Goal: Task Accomplishment & Management: Use online tool/utility

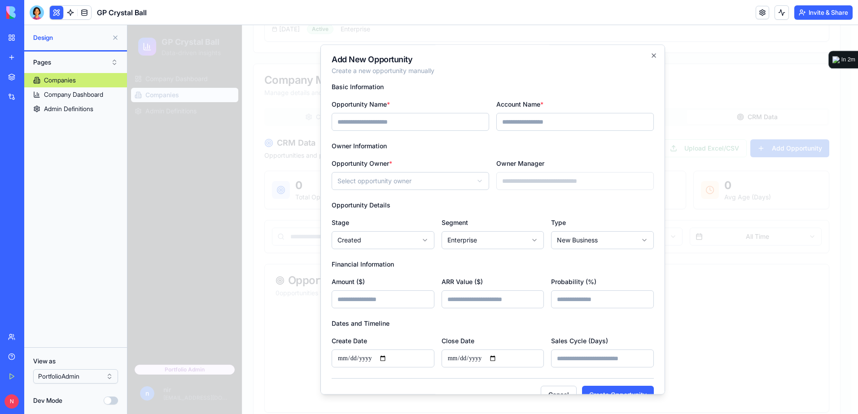
scroll to position [7, 0]
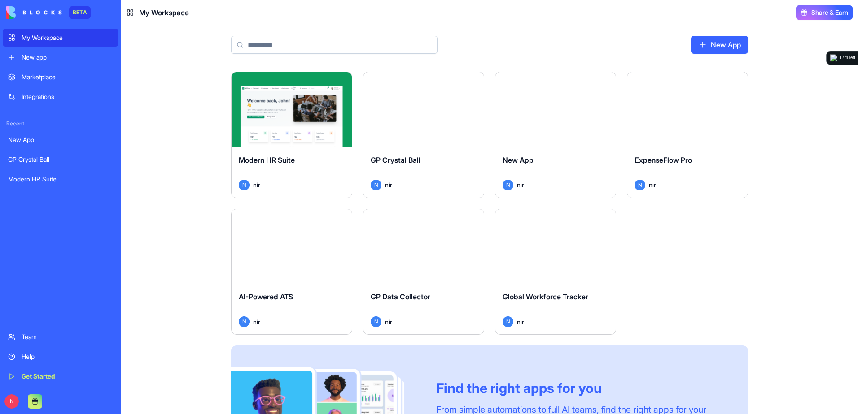
click at [300, 117] on button "Launch" at bounding box center [291, 110] width 67 height 18
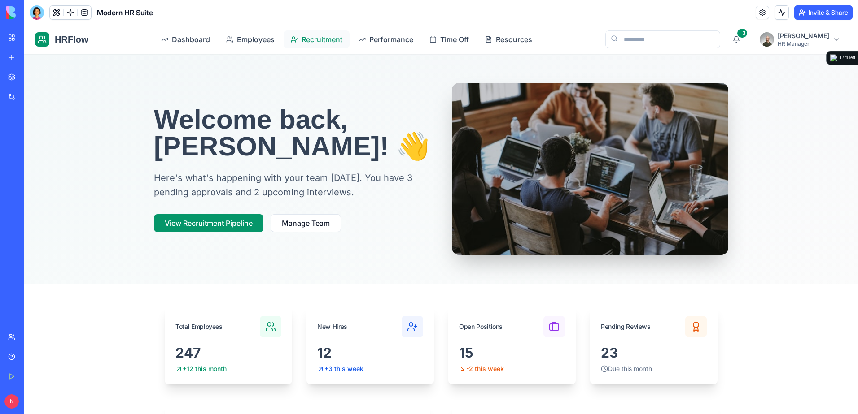
click at [337, 39] on span "Recruitment" at bounding box center [321, 39] width 41 height 11
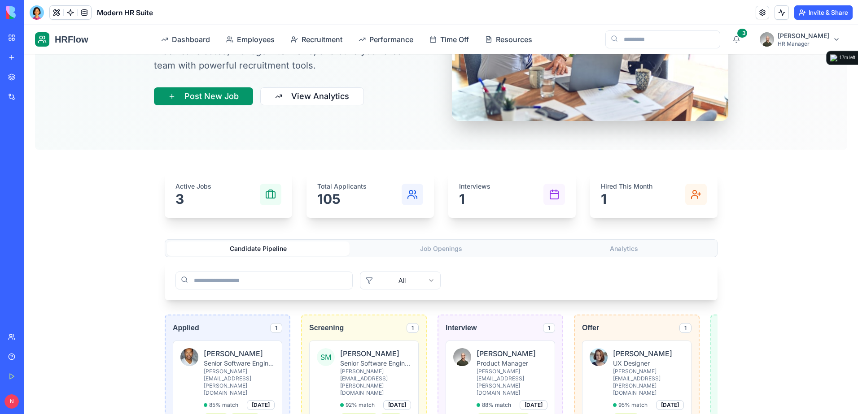
scroll to position [128, 0]
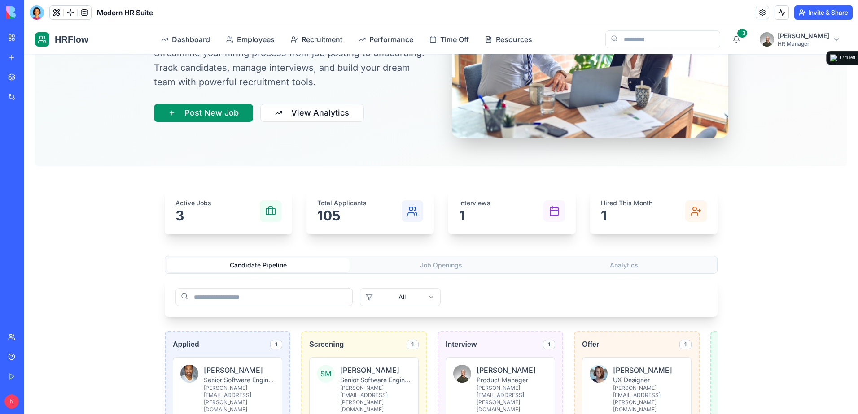
click at [439, 267] on button "Job Openings" at bounding box center [440, 265] width 183 height 14
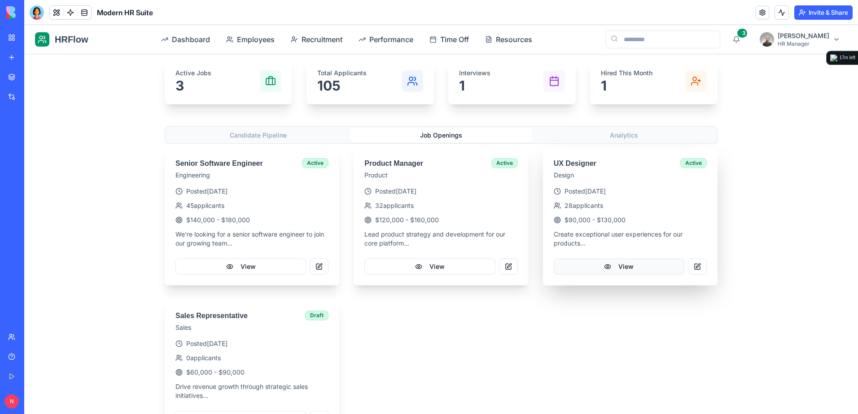
scroll to position [263, 0]
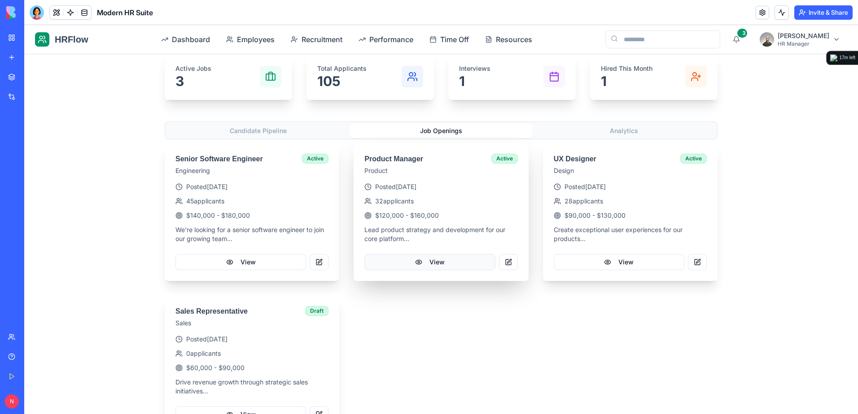
click at [438, 261] on button "View" at bounding box center [429, 262] width 131 height 16
click at [421, 264] on button "View" at bounding box center [429, 262] width 131 height 16
click at [413, 265] on button "View" at bounding box center [429, 262] width 131 height 16
click at [624, 262] on button "View" at bounding box center [619, 262] width 131 height 16
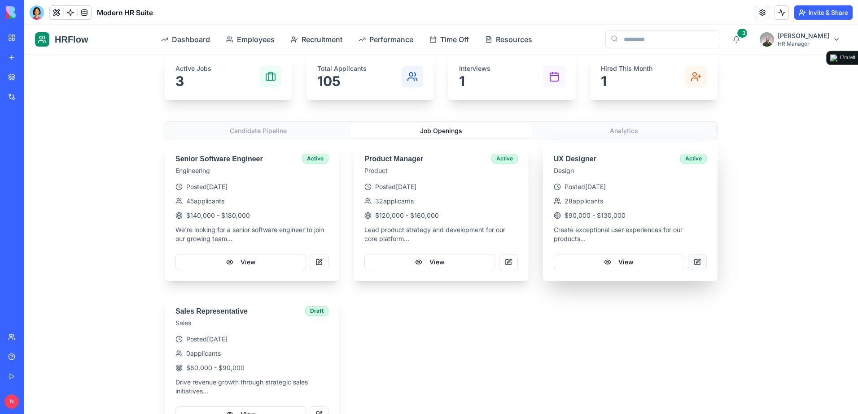
click at [691, 261] on button at bounding box center [697, 262] width 19 height 16
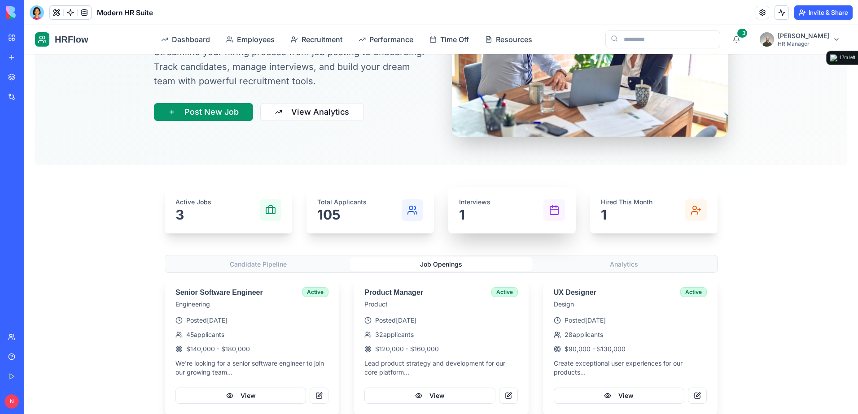
scroll to position [128, 0]
click at [491, 205] on div "Interviews 1" at bounding box center [512, 211] width 106 height 25
drag, startPoint x: 432, startPoint y: 265, endPoint x: 468, endPoint y: 266, distance: 35.9
click at [434, 265] on button "Job Openings" at bounding box center [440, 265] width 183 height 14
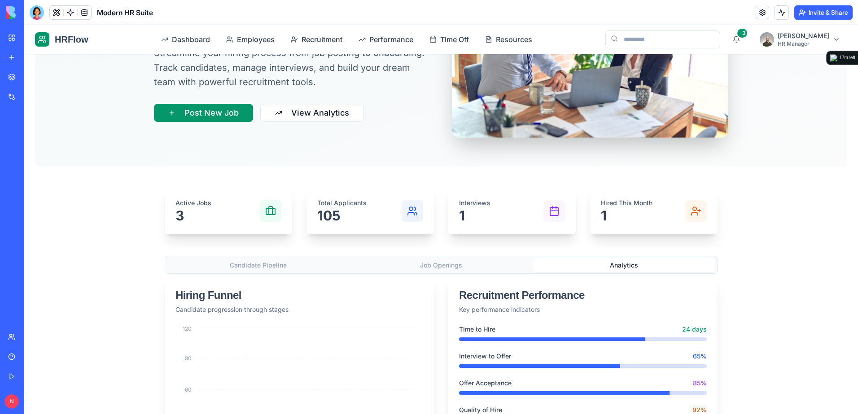
click at [628, 271] on button "Analytics" at bounding box center [623, 265] width 183 height 14
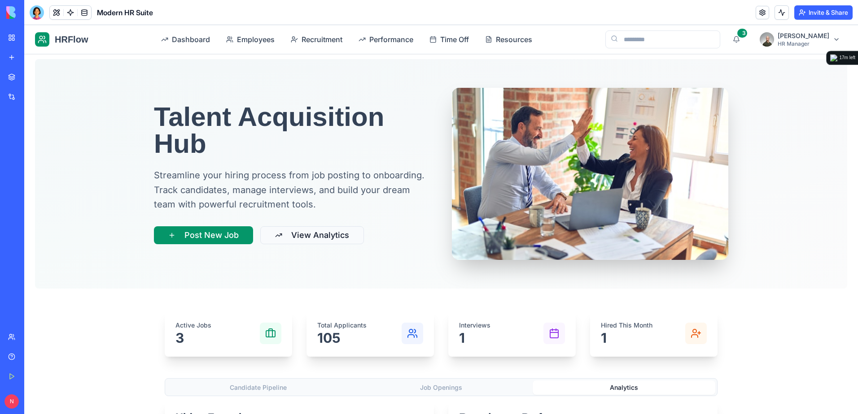
scroll to position [0, 0]
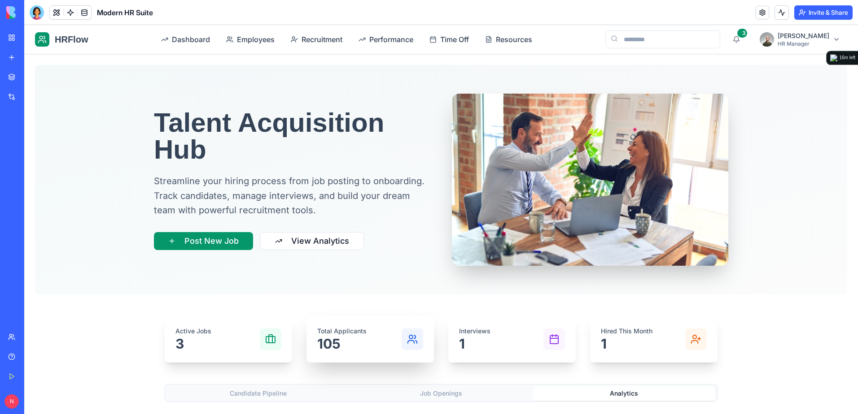
click at [360, 338] on p "105" at bounding box center [341, 344] width 49 height 16
click at [318, 241] on button "View Analytics" at bounding box center [312, 241] width 104 height 18
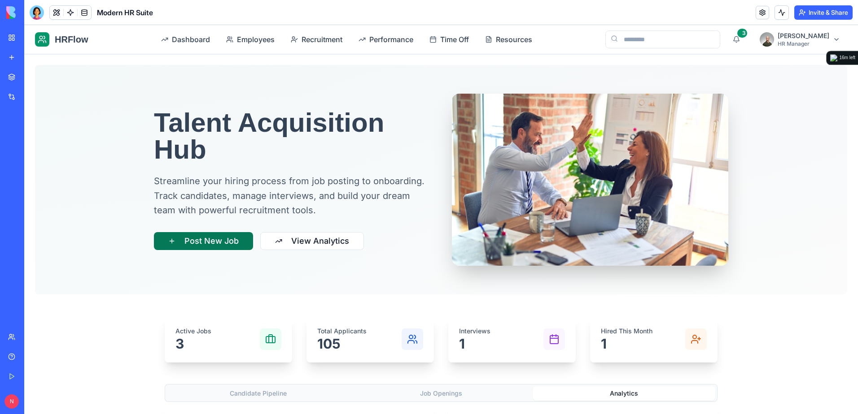
click at [206, 234] on button "Post New Job" at bounding box center [203, 241] width 99 height 18
click at [205, 238] on button "Post New Job" at bounding box center [203, 241] width 99 height 18
click at [258, 38] on span "Employees" at bounding box center [256, 39] width 38 height 11
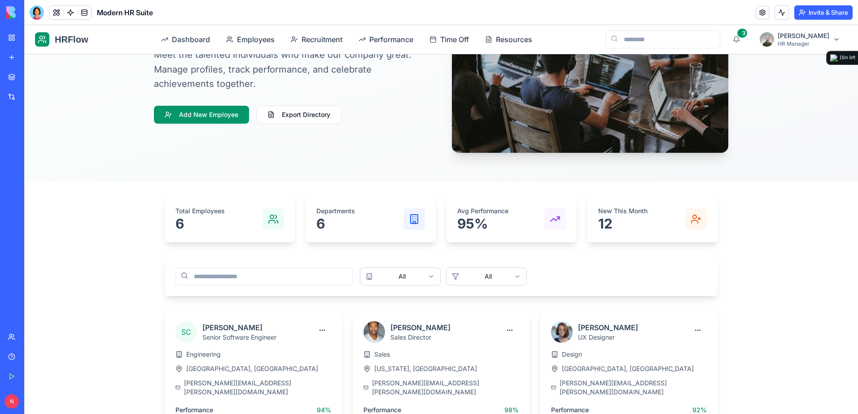
scroll to position [135, 0]
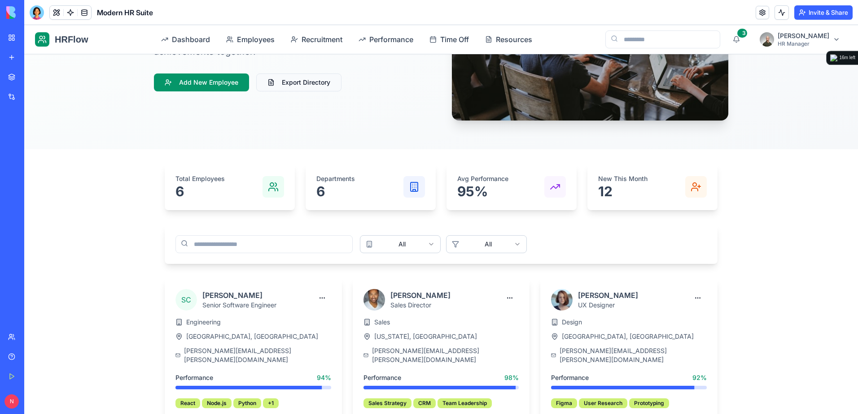
click at [292, 86] on button "Export Directory" at bounding box center [298, 83] width 85 height 18
click at [201, 85] on button "Add New Employee" at bounding box center [201, 83] width 95 height 18
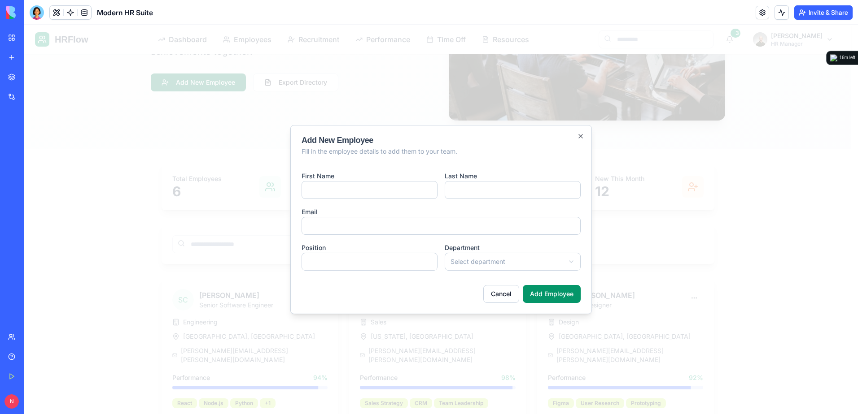
click at [201, 85] on div at bounding box center [440, 219] width 833 height 389
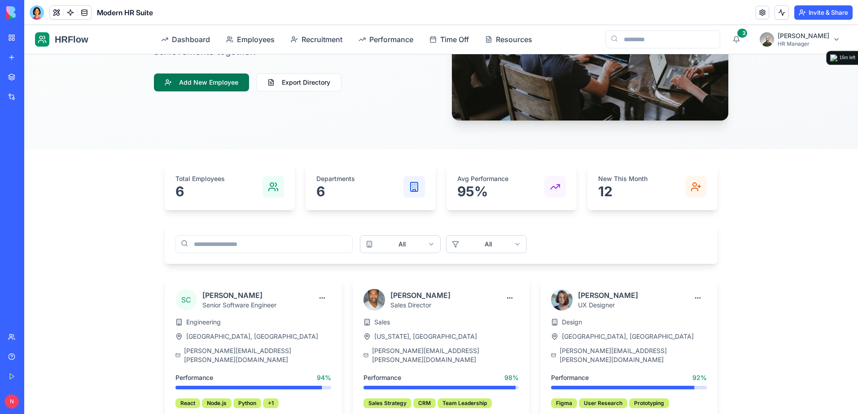
click at [201, 85] on button "Add New Employee" at bounding box center [201, 83] width 95 height 18
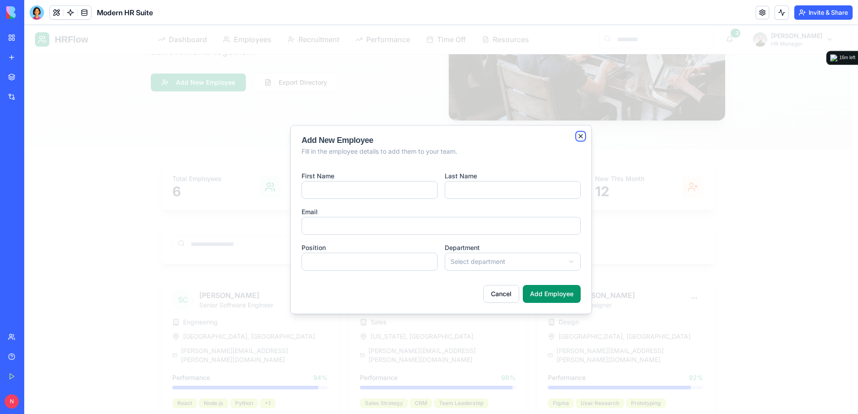
click at [580, 135] on icon "button" at bounding box center [580, 136] width 7 height 7
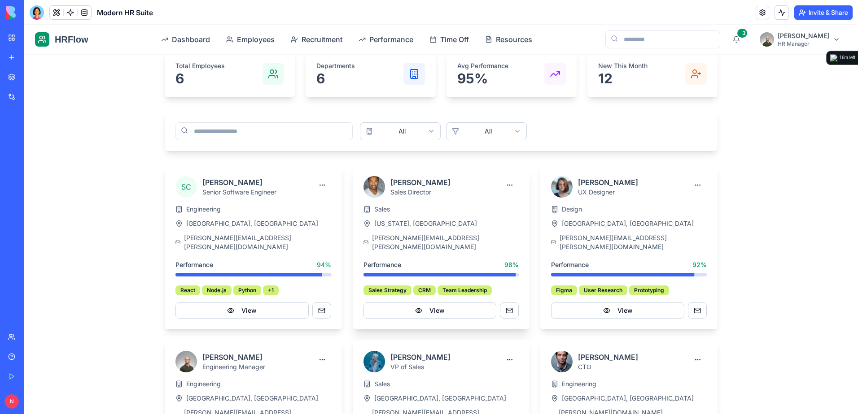
scroll to position [269, 0]
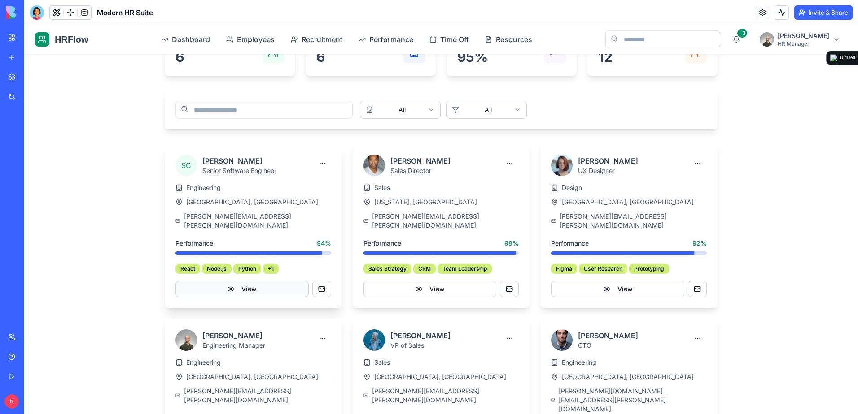
click at [276, 283] on button "View" at bounding box center [241, 289] width 133 height 16
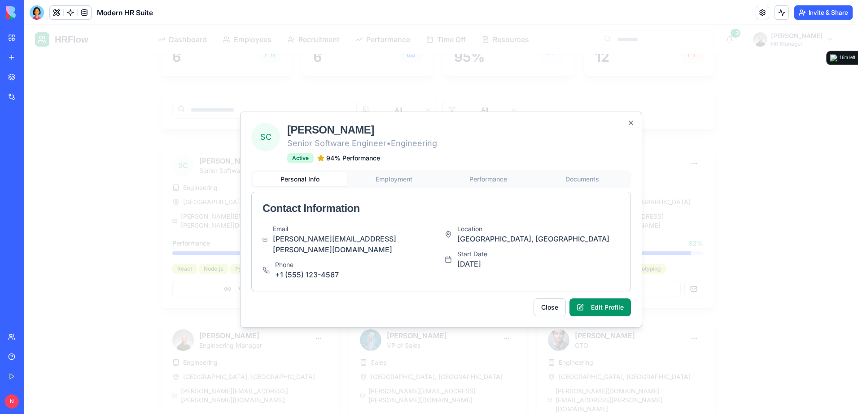
click at [416, 188] on div "Personal Info Employment Performance Documents Contact Information Email [PERSO…" at bounding box center [441, 230] width 380 height 121
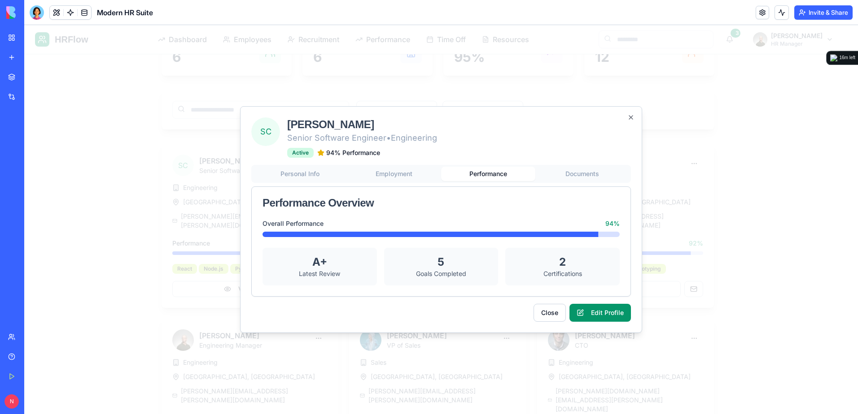
click at [485, 175] on button "Performance" at bounding box center [488, 174] width 94 height 14
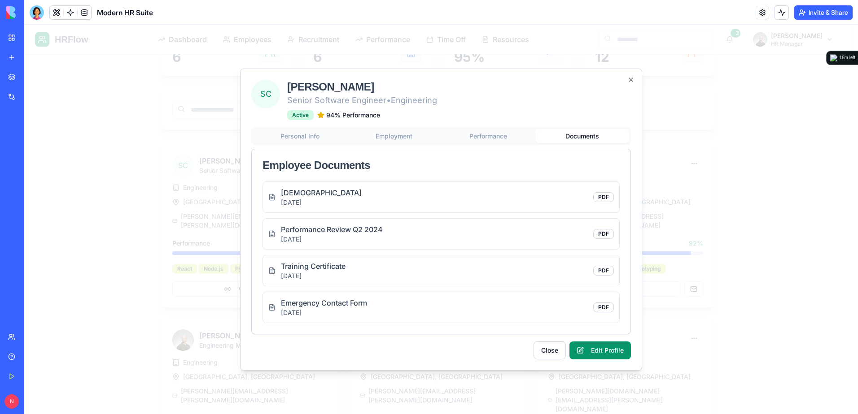
click at [567, 177] on div "Personal Info Employment Performance Documents Employee Documents [DEMOGRAPHIC_…" at bounding box center [441, 230] width 380 height 207
click at [632, 81] on icon "button" at bounding box center [630, 79] width 7 height 7
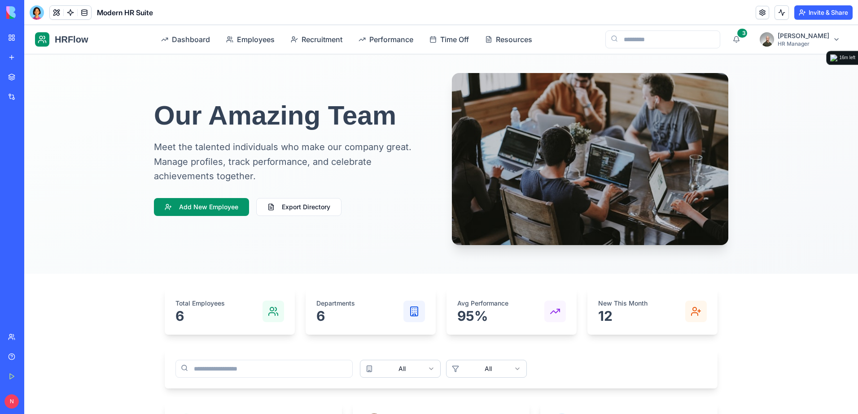
scroll to position [0, 0]
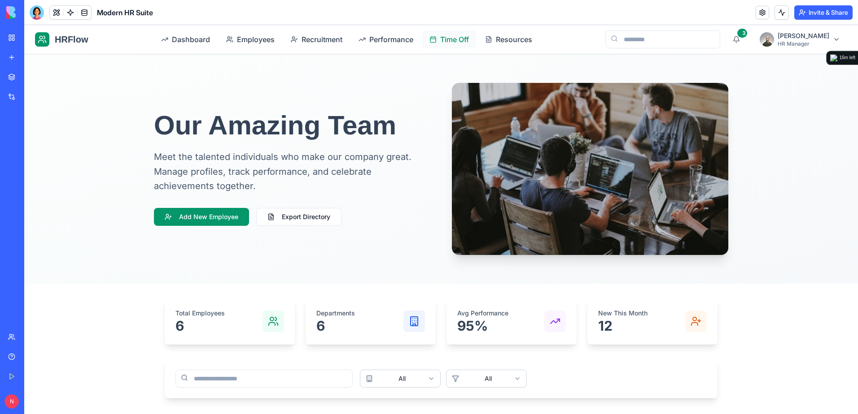
click at [455, 40] on span "Time Off" at bounding box center [454, 39] width 29 height 11
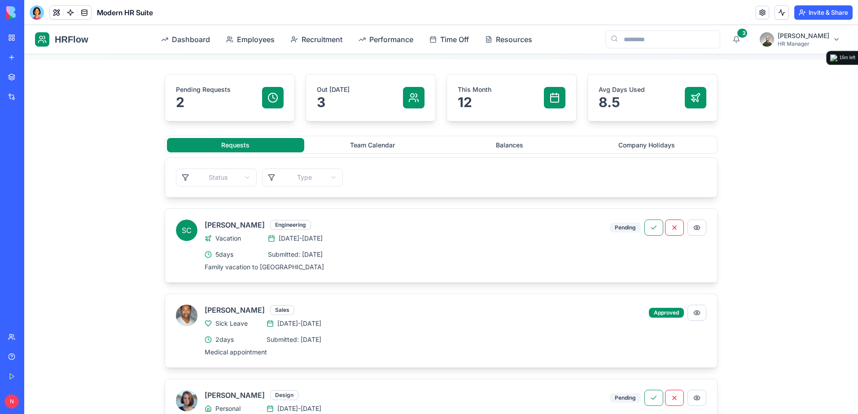
scroll to position [269, 0]
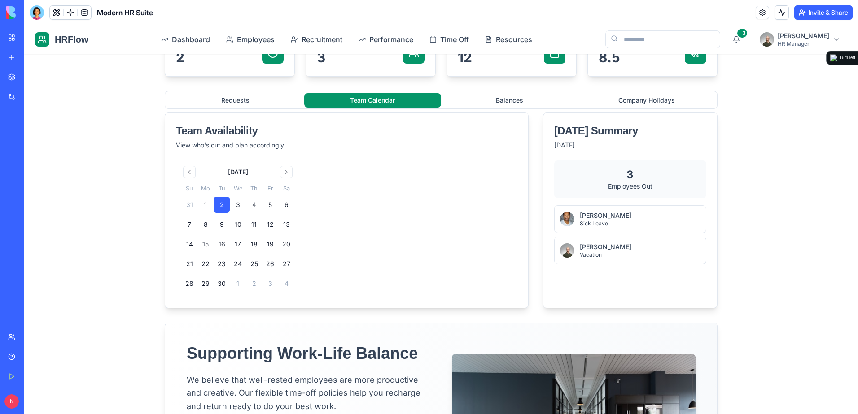
click at [366, 102] on button "Team Calendar" at bounding box center [372, 100] width 137 height 14
click at [499, 99] on button "Balances" at bounding box center [509, 100] width 137 height 14
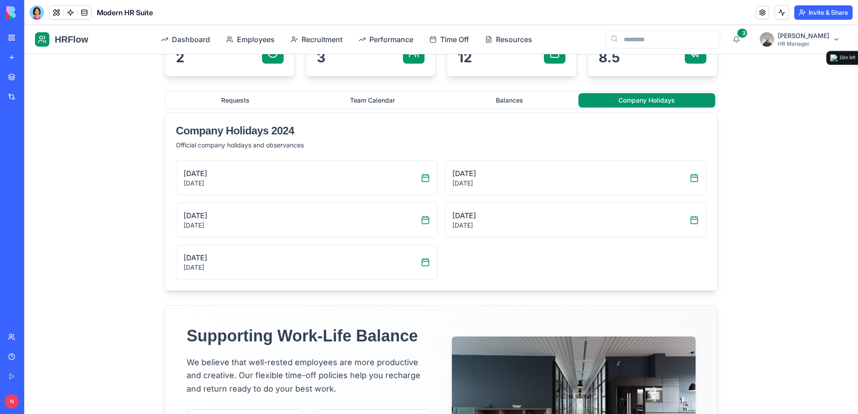
click at [613, 100] on button "Company Holidays" at bounding box center [646, 100] width 137 height 14
click at [455, 40] on span "Time Off" at bounding box center [454, 39] width 29 height 11
click at [454, 40] on span "Time Off" at bounding box center [454, 39] width 29 height 11
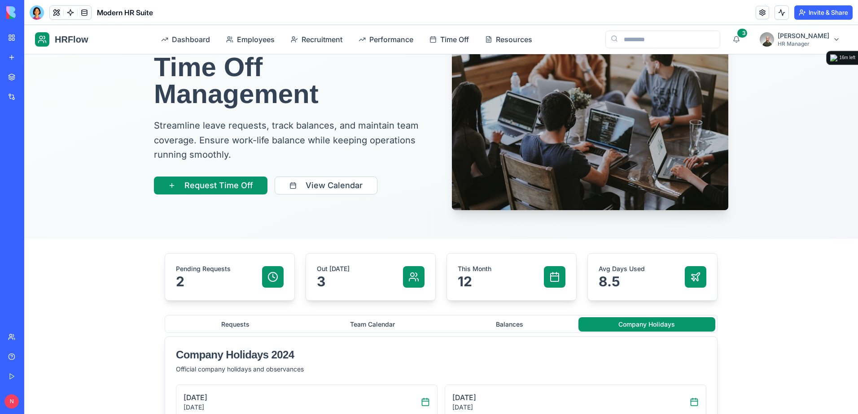
scroll to position [0, 0]
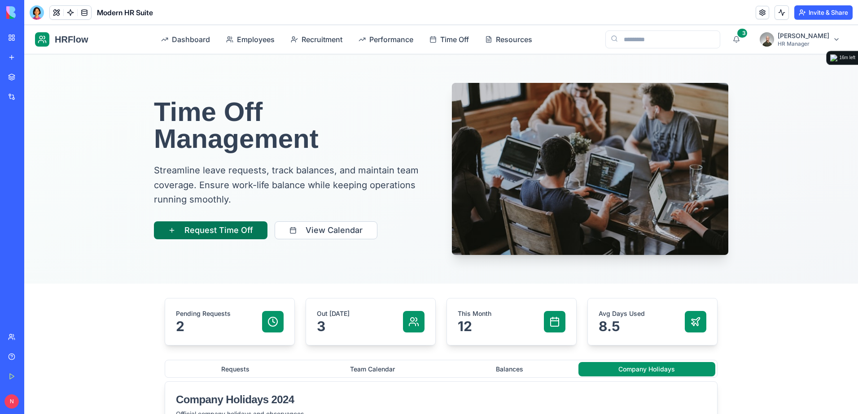
click at [204, 227] on button "Request Time Off" at bounding box center [210, 231] width 113 height 18
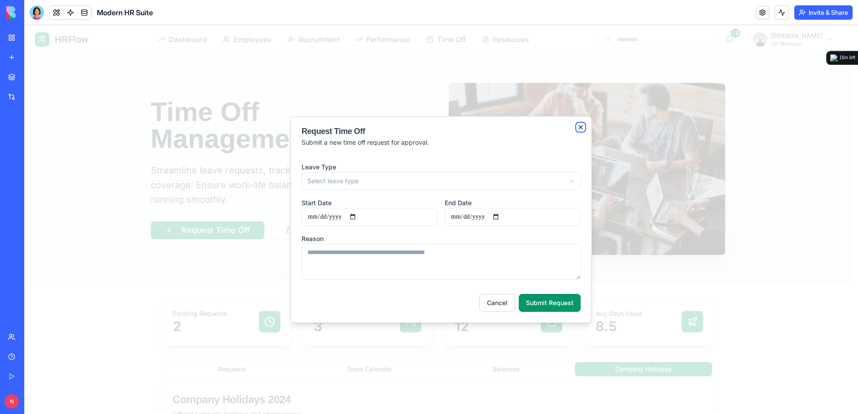
click at [578, 125] on icon "button" at bounding box center [580, 127] width 7 height 7
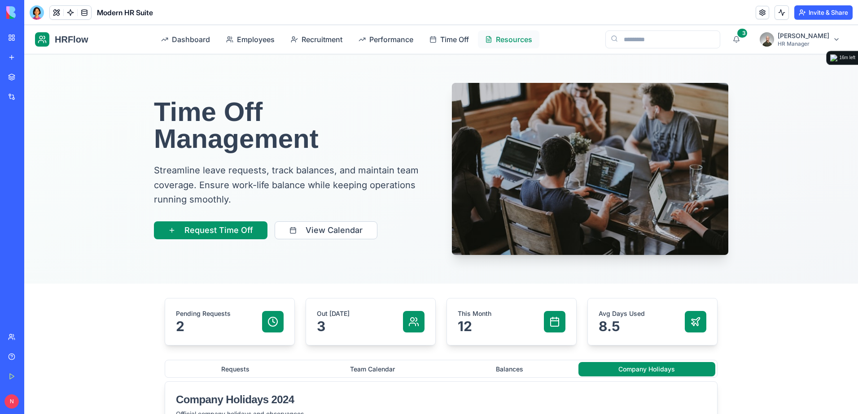
click at [509, 37] on span "Resources" at bounding box center [514, 39] width 36 height 11
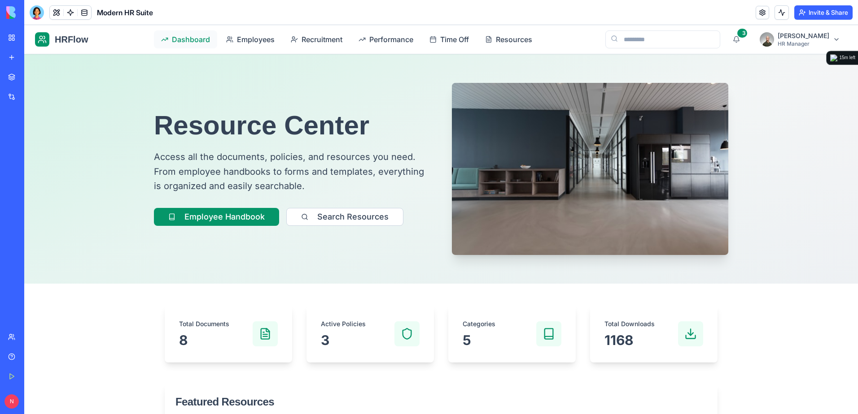
click at [197, 39] on span "Dashboard" at bounding box center [191, 39] width 38 height 11
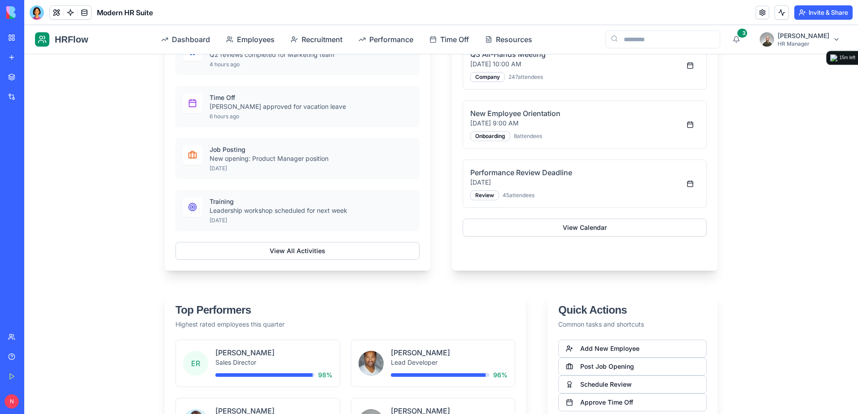
scroll to position [673, 0]
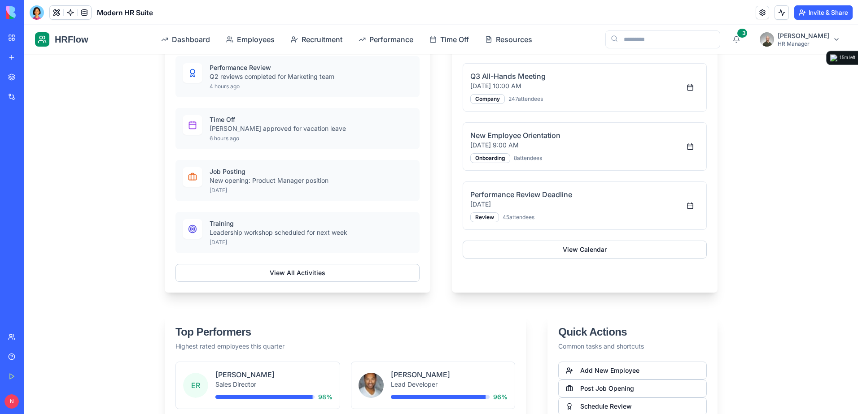
click at [14, 39] on link "My Workspace" at bounding box center [21, 38] width 36 height 18
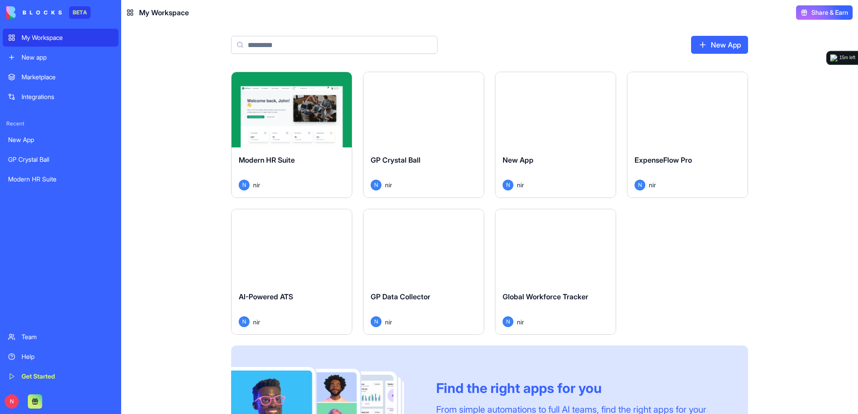
click at [415, 106] on button "Launch" at bounding box center [423, 110] width 67 height 18
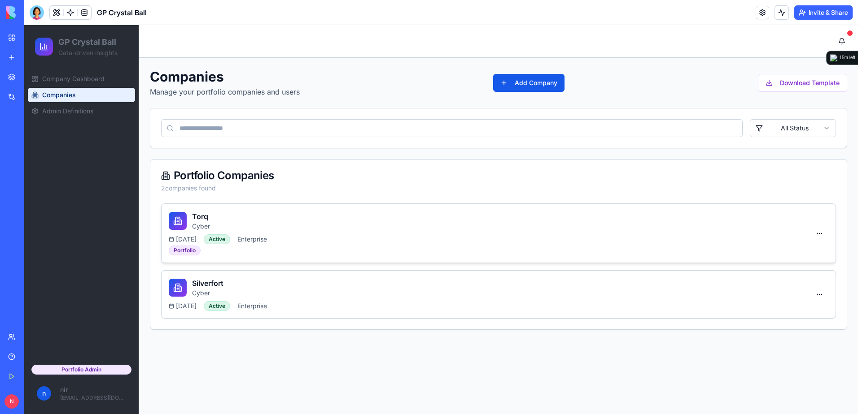
click at [421, 228] on div "Torq Cyber" at bounding box center [489, 221] width 641 height 20
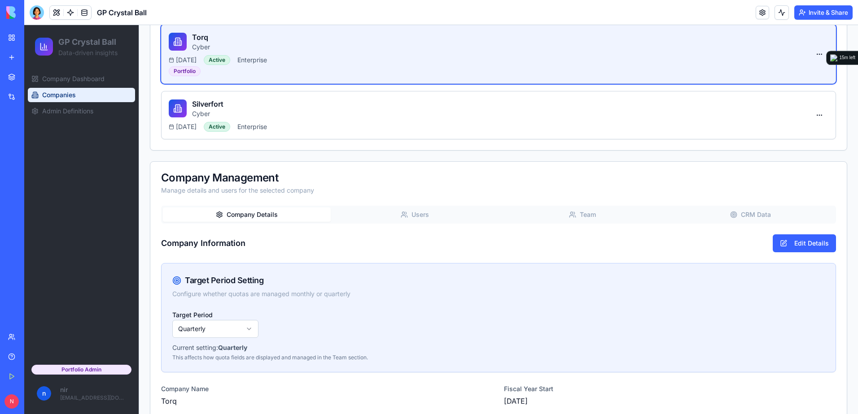
scroll to position [122, 0]
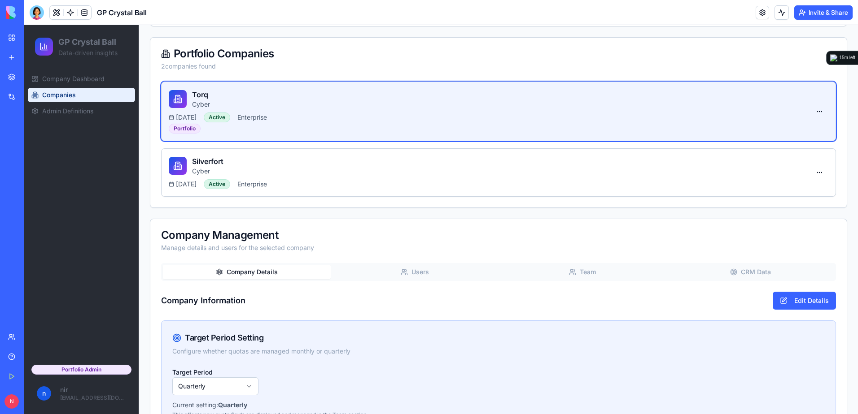
click at [742, 215] on div "Companies Manage your portfolio companies and users Add Company Download Templa…" at bounding box center [498, 282] width 697 height 670
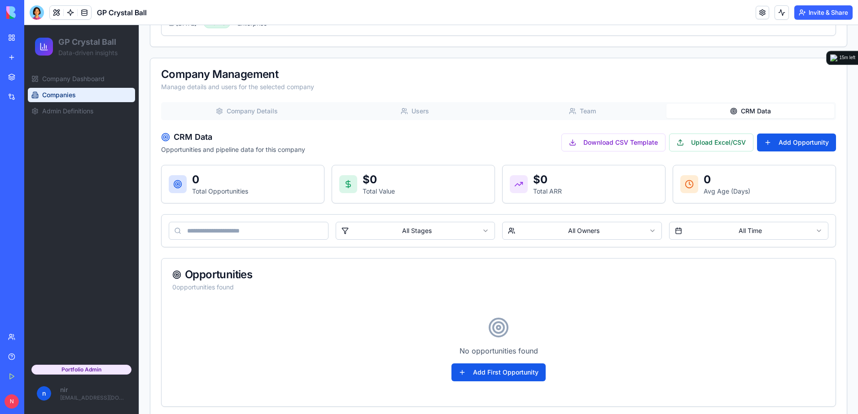
scroll to position [298, 0]
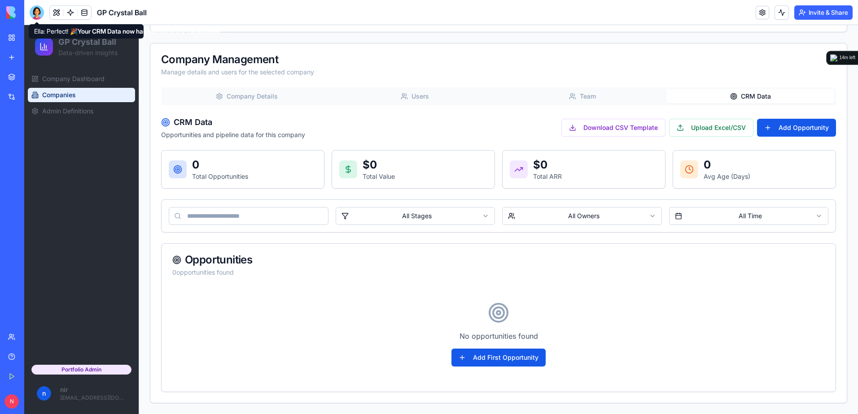
drag, startPoint x: 37, startPoint y: 12, endPoint x: 44, endPoint y: 27, distance: 16.3
click at [37, 13] on div at bounding box center [37, 12] width 14 height 14
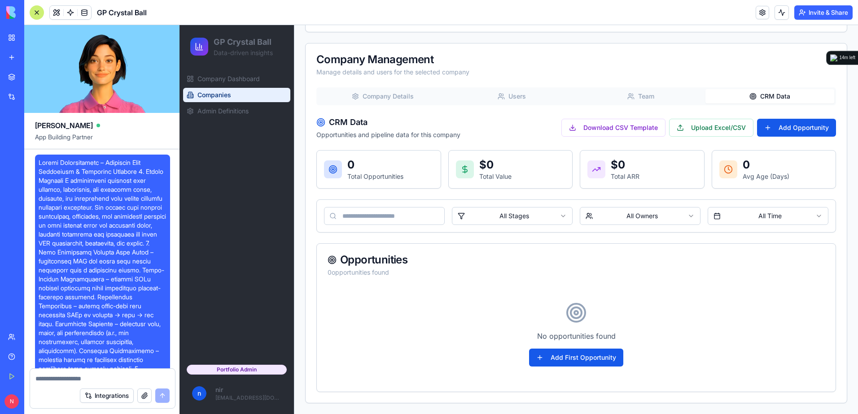
scroll to position [13201, 0]
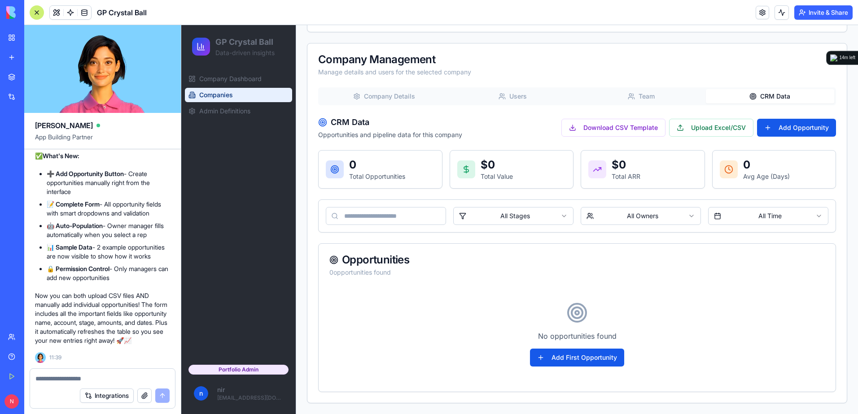
click at [122, 377] on textarea at bounding box center [102, 379] width 134 height 9
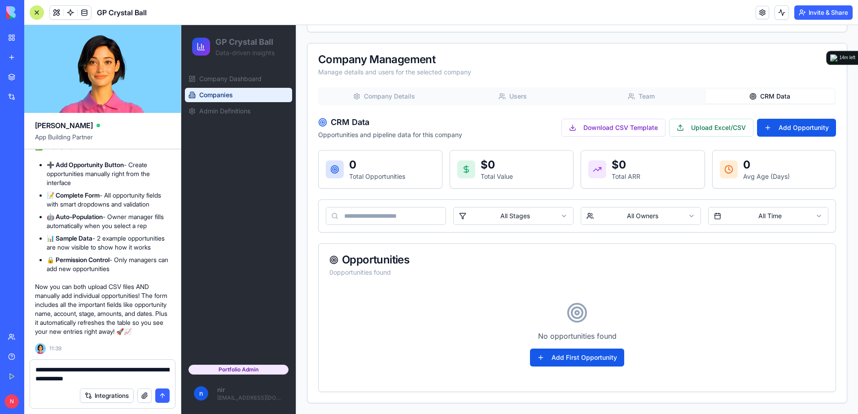
type textarea "**********"
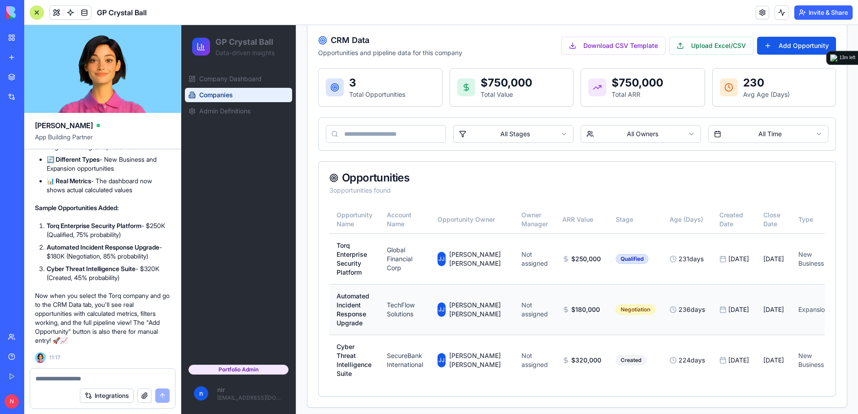
scroll to position [385, 0]
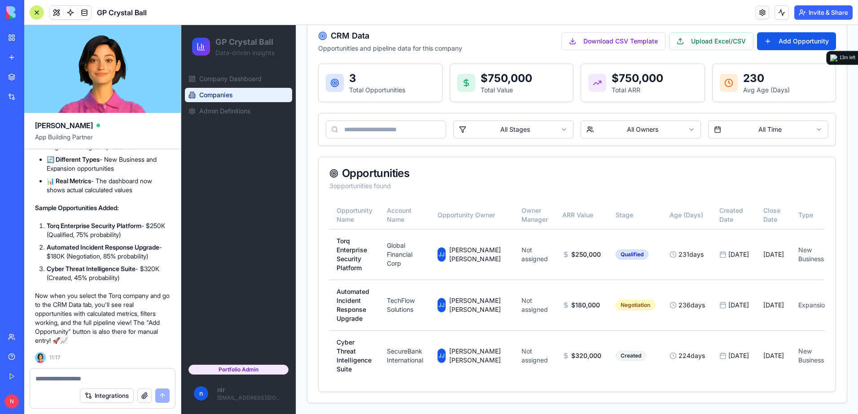
click at [70, 379] on textarea at bounding box center [102, 379] width 134 height 9
drag, startPoint x: 336, startPoint y: 206, endPoint x: 356, endPoint y: 214, distance: 21.2
click at [356, 214] on th "Opportunity Name" at bounding box center [354, 215] width 50 height 28
copy th "Opportunity Name"
drag, startPoint x: 73, startPoint y: 377, endPoint x: 60, endPoint y: 379, distance: 12.8
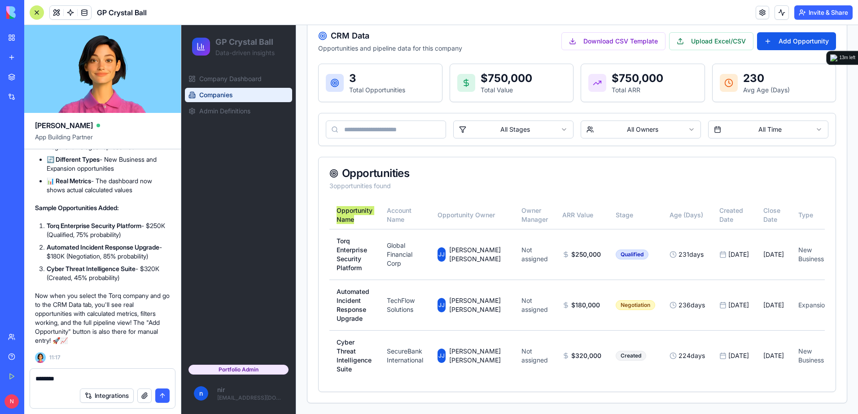
click at [60, 379] on textarea "********" at bounding box center [102, 379] width 134 height 9
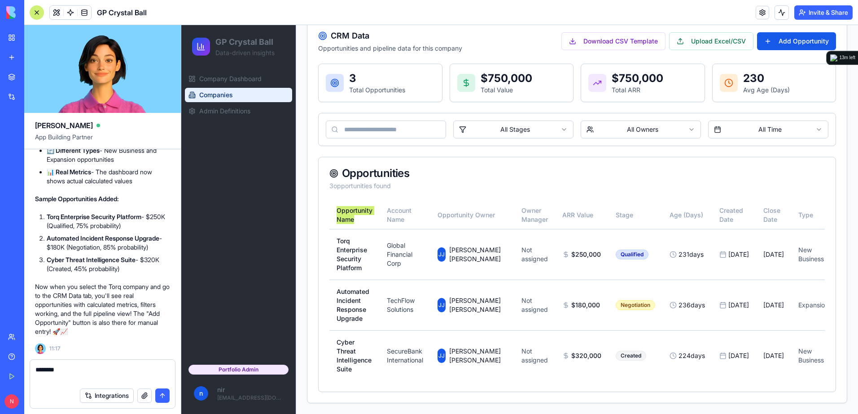
paste textarea "**********"
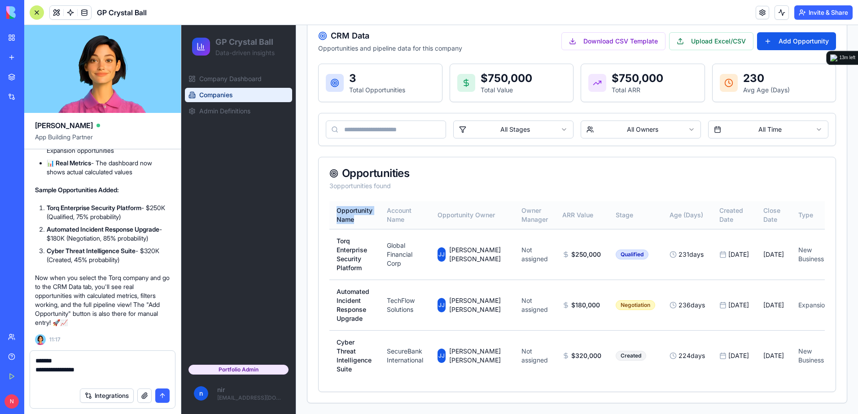
click at [379, 211] on th "Opportunity Name" at bounding box center [354, 215] width 50 height 28
drag, startPoint x: 386, startPoint y: 207, endPoint x: 406, endPoint y: 216, distance: 21.1
click at [406, 216] on th "Account Name" at bounding box center [405, 215] width 51 height 28
copy th "Account Name"
click at [56, 381] on textarea "**********" at bounding box center [102, 370] width 134 height 27
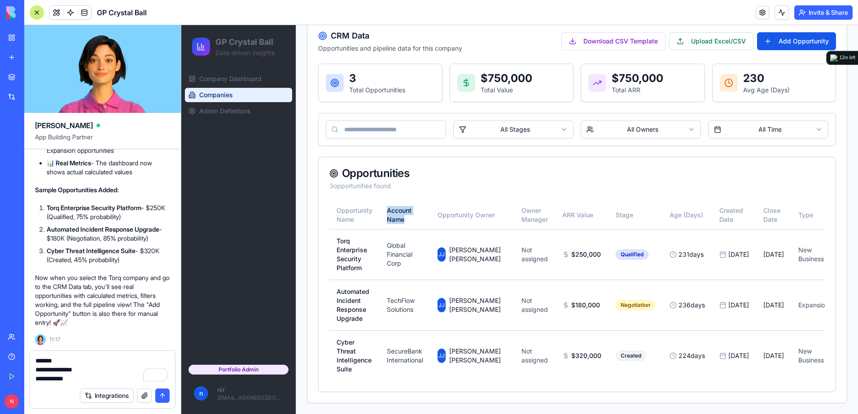
type textarea "**********"
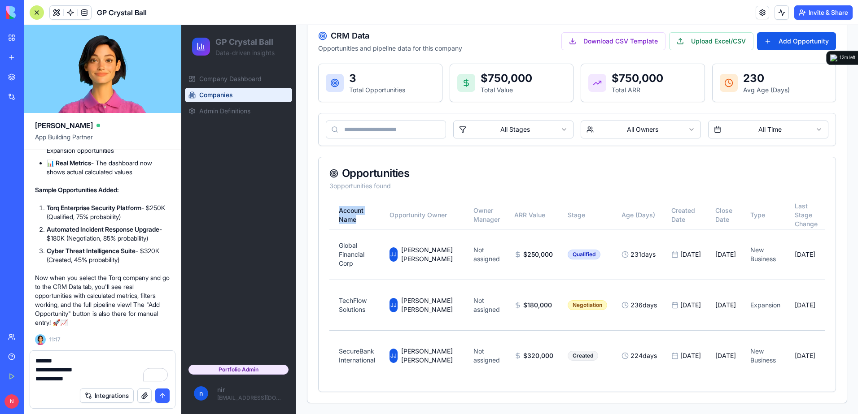
scroll to position [0, 51]
click at [165, 395] on button "submit" at bounding box center [162, 396] width 14 height 14
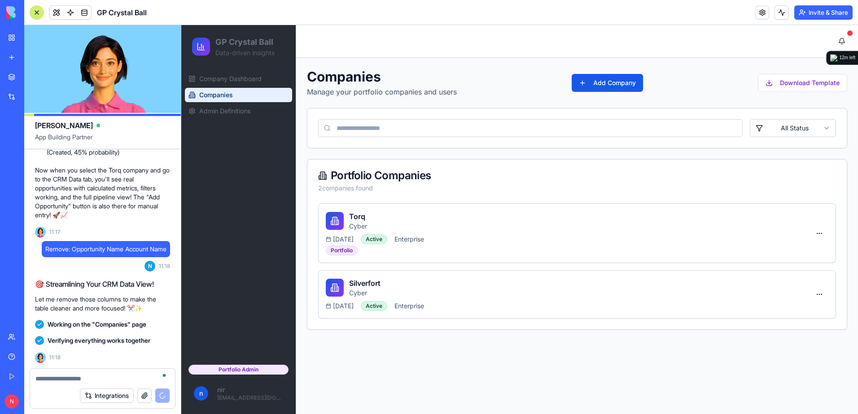
scroll to position [13976, 0]
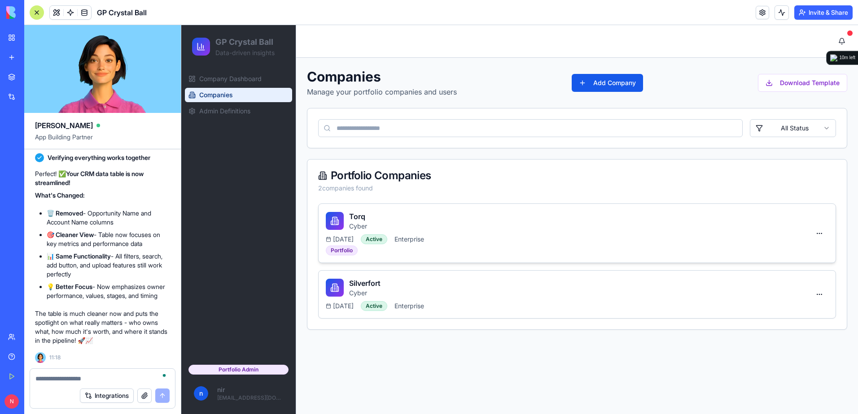
click at [573, 237] on div "[DATE] Active Enterprise" at bounding box center [568, 240] width 484 height 10
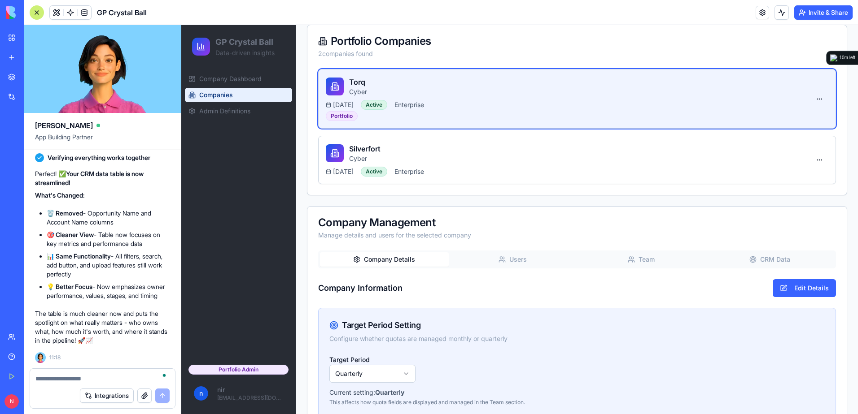
click at [757, 255] on button "CRM Data" at bounding box center [770, 260] width 129 height 14
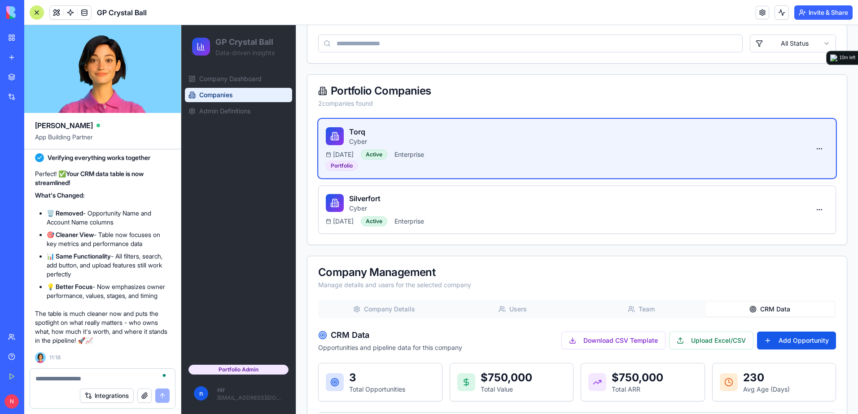
scroll to position [0, 0]
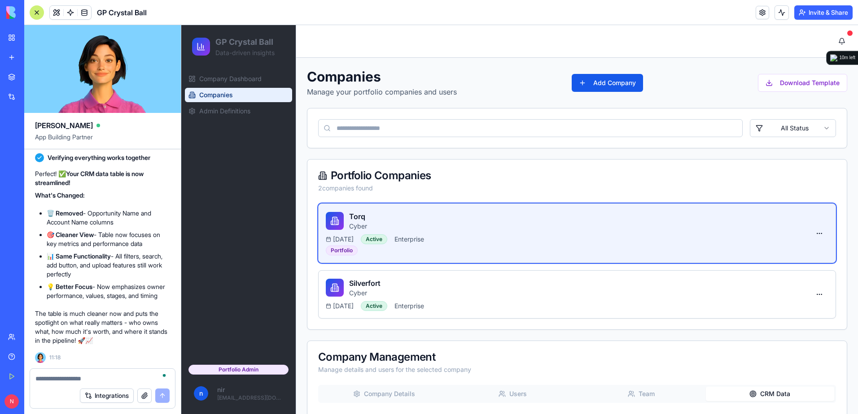
click at [80, 378] on textarea "To enrich screen reader interactions, please activate Accessibility in Grammarl…" at bounding box center [102, 379] width 134 height 9
click at [51, 380] on textarea "**********" at bounding box center [102, 379] width 134 height 9
click at [118, 378] on textarea "**********" at bounding box center [102, 379] width 134 height 9
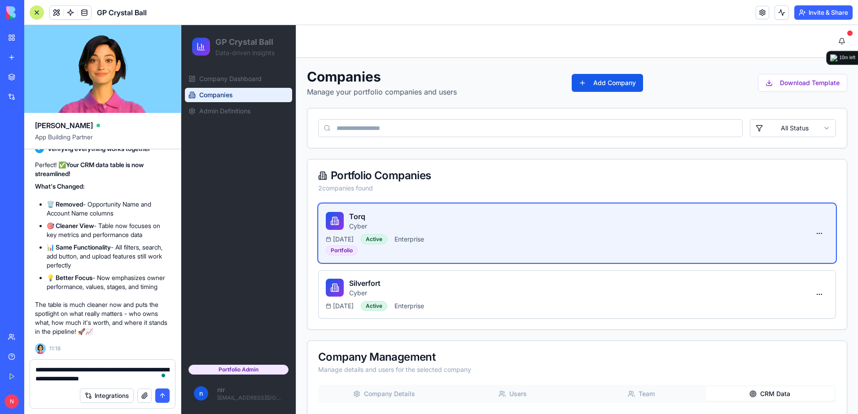
type textarea "**********"
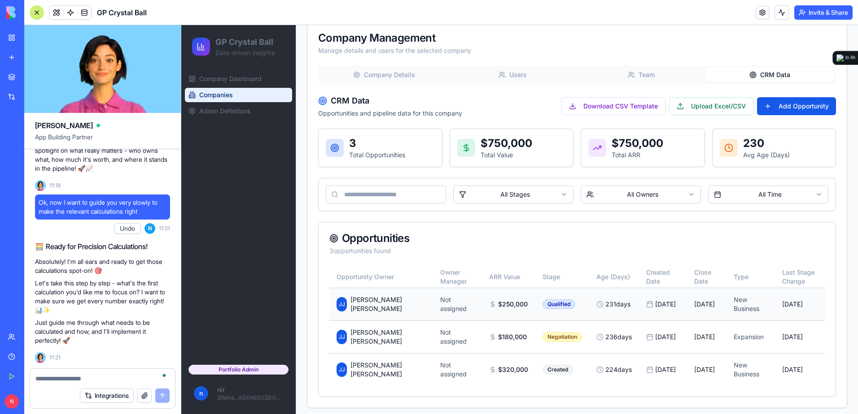
scroll to position [324, 0]
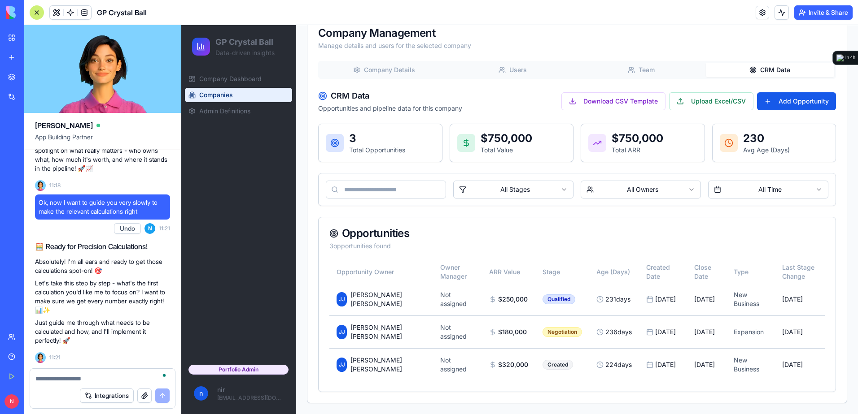
click at [144, 377] on textarea "To enrich screen reader interactions, please activate Accessibility in Grammarl…" at bounding box center [102, 379] width 134 height 9
click at [224, 113] on span "Admin Definitions" at bounding box center [224, 111] width 51 height 9
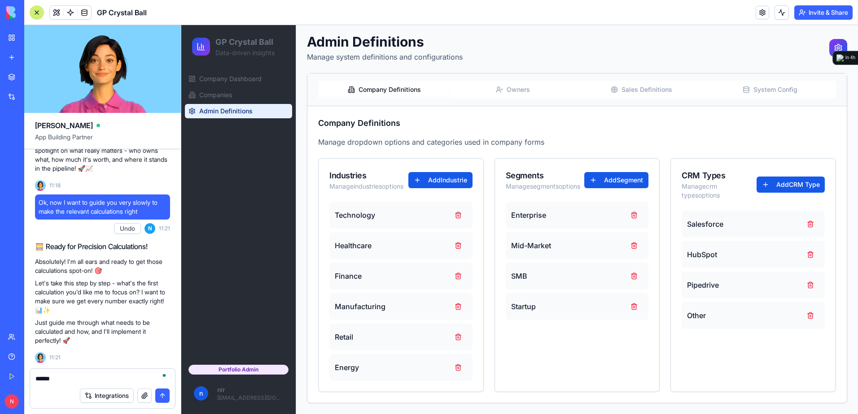
click at [523, 88] on div "Company Definitions Owners Sales Definitions System Config" at bounding box center [577, 90] width 518 height 18
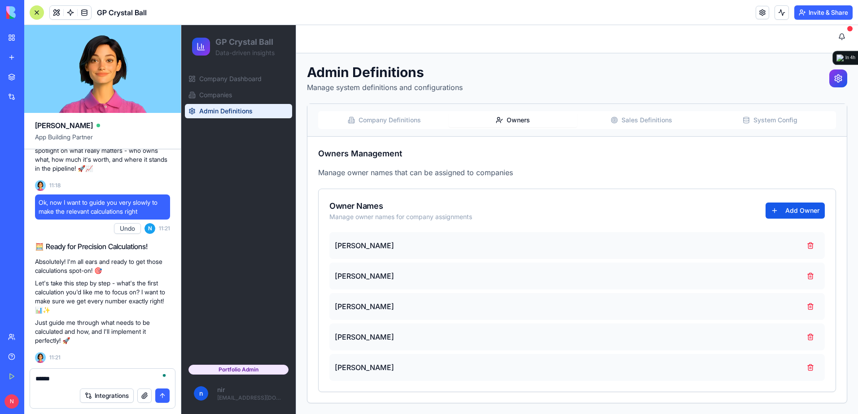
scroll to position [4, 0]
click at [565, 83] on div "Admin Definitions Manage system definitions and configurations Company Definiti…" at bounding box center [577, 234] width 540 height 340
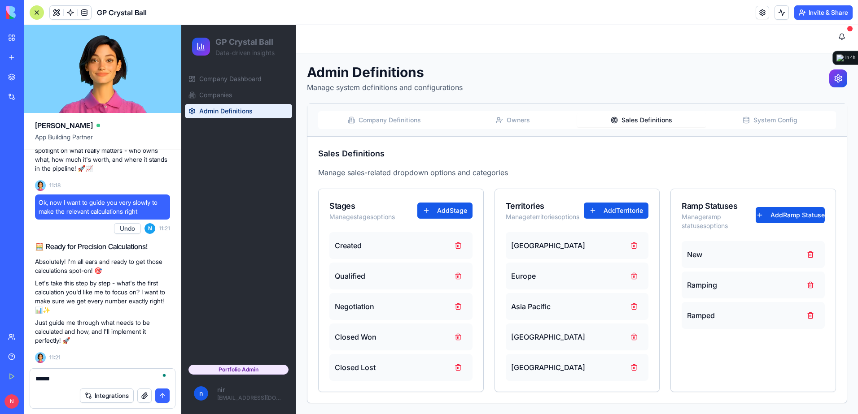
click at [627, 123] on button "Sales Definitions" at bounding box center [641, 120] width 129 height 14
click at [92, 371] on div "******" at bounding box center [102, 376] width 145 height 14
click at [90, 376] on textarea "******" at bounding box center [102, 379] width 134 height 9
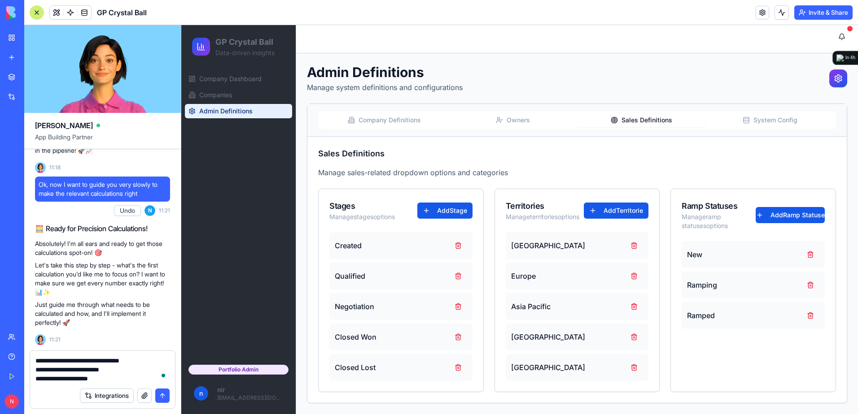
type textarea "**********"
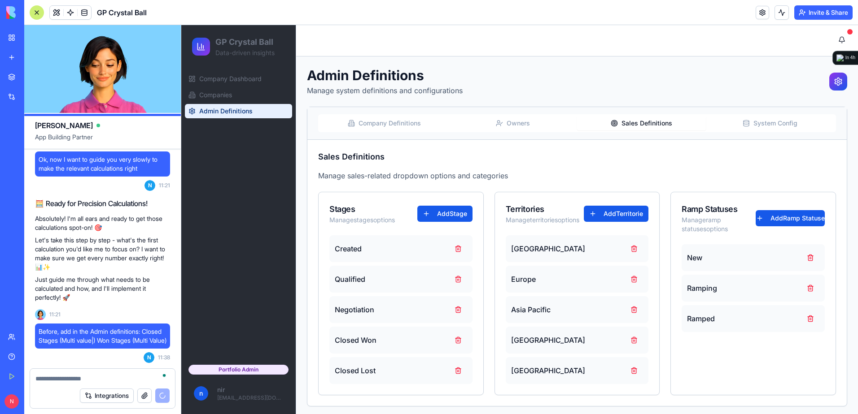
scroll to position [0, 0]
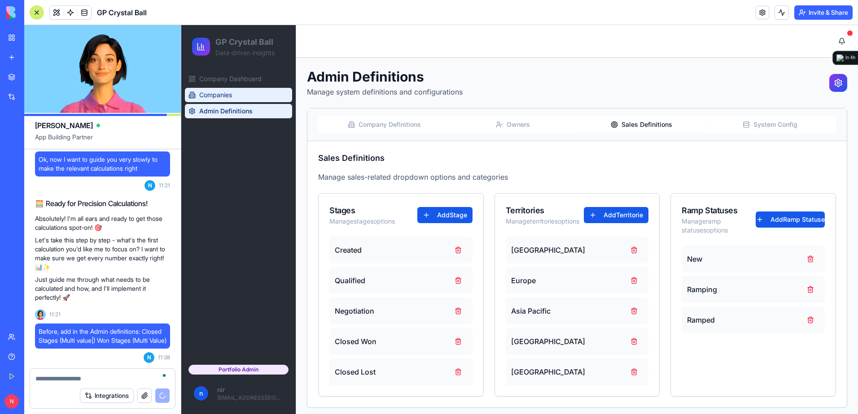
click at [226, 99] on span "Companies" at bounding box center [215, 95] width 33 height 9
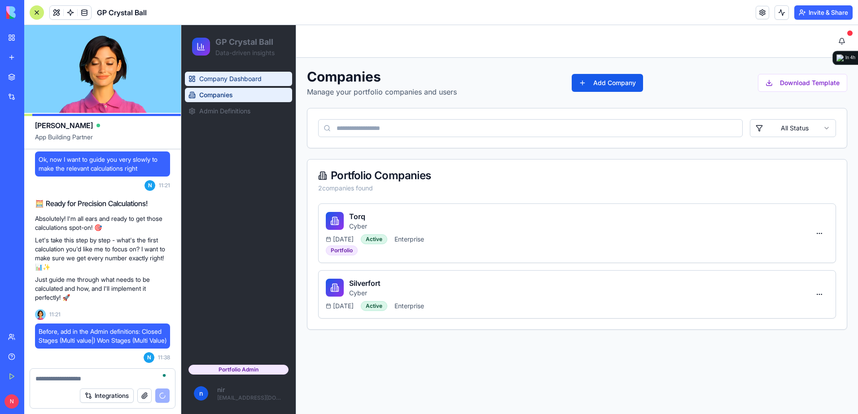
click at [262, 77] on span "Company Dashboard" at bounding box center [230, 78] width 62 height 9
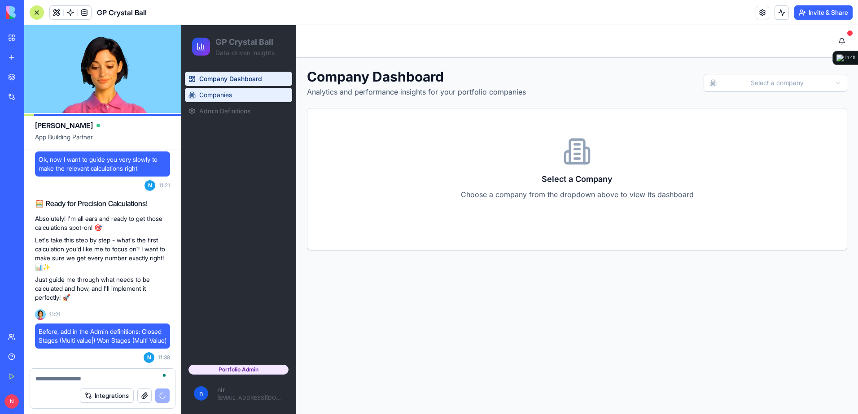
click at [251, 97] on link "Companies" at bounding box center [238, 95] width 107 height 14
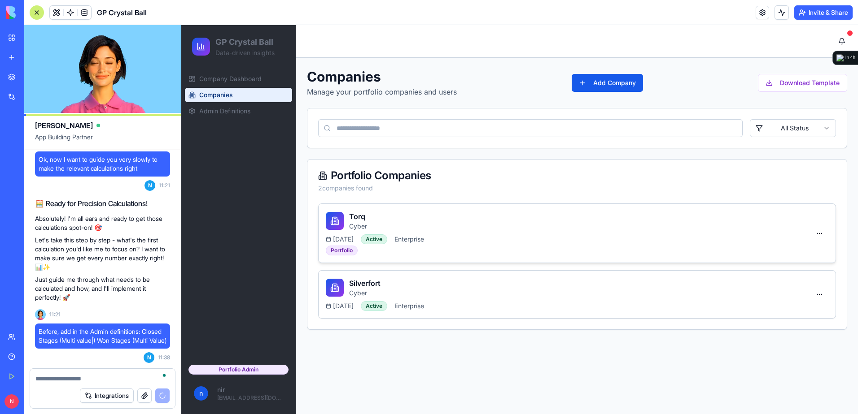
click at [657, 212] on div "Torq Cyber" at bounding box center [568, 221] width 484 height 20
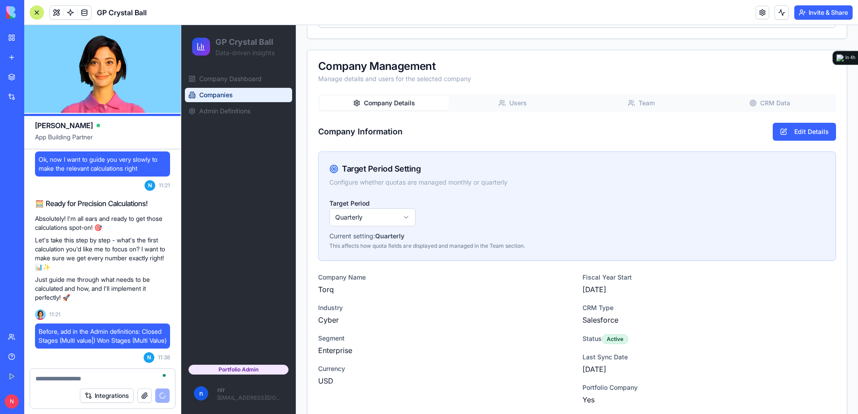
scroll to position [314, 0]
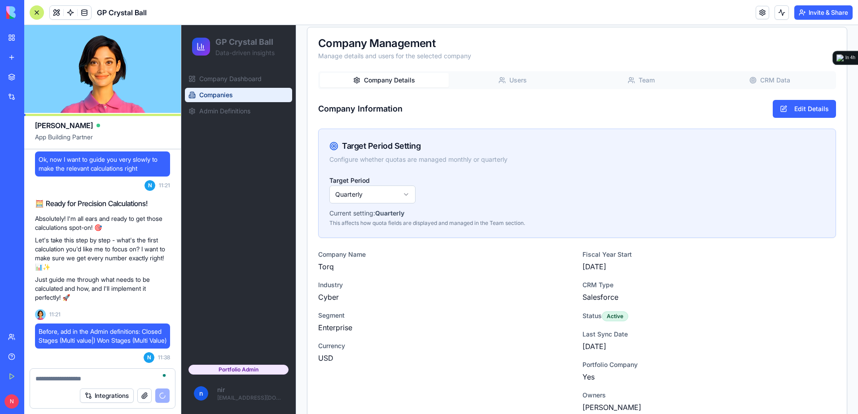
click at [753, 83] on button "CRM Data" at bounding box center [770, 80] width 129 height 14
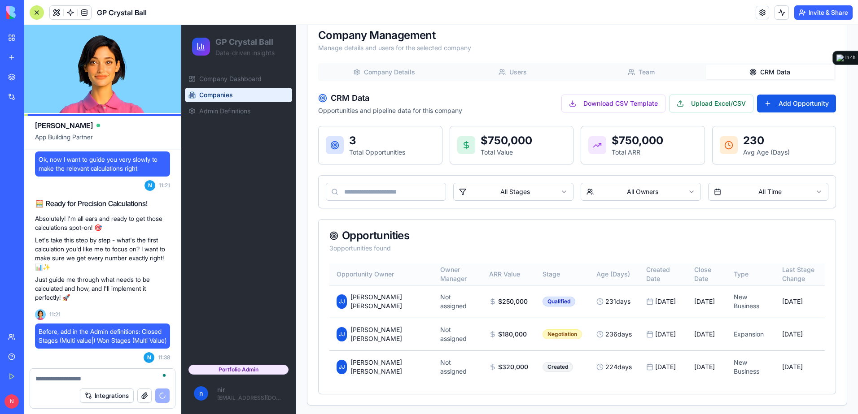
scroll to position [324, 0]
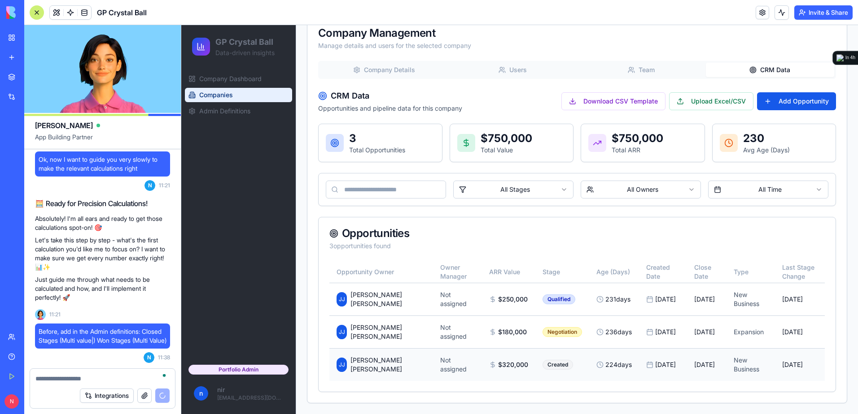
drag, startPoint x: 356, startPoint y: 292, endPoint x: 810, endPoint y: 370, distance: 461.1
click at [810, 370] on tbody "[PERSON_NAME] [PERSON_NAME] [PERSON_NAME] Not assigned $250,000 Qualified 231 d…" at bounding box center [576, 332] width 495 height 98
copy tbody "[PERSON_NAME] [PERSON_NAME] Not assigned $250,000 Qualified 231 days [DATE] [DA…"
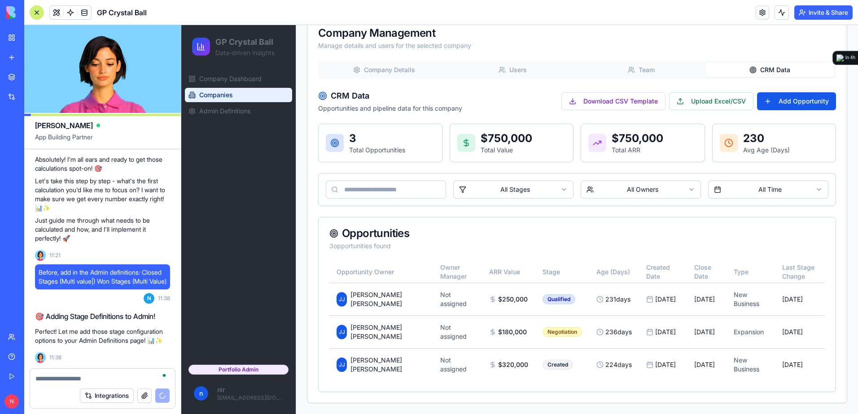
scroll to position [14284, 0]
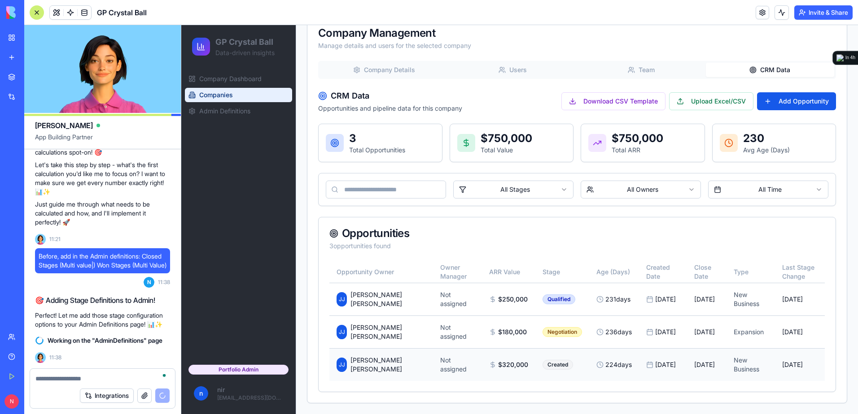
drag, startPoint x: 336, startPoint y: 266, endPoint x: 802, endPoint y: 360, distance: 475.8
click at [802, 360] on table "Opportunity Owner Owner Manager ARR Value Stage Age (Days) Created Date Close D…" at bounding box center [576, 322] width 495 height 120
copy table "Opportunity Owner Owner Manager ARR Value Stage Age (Days) Created Date Close D…"
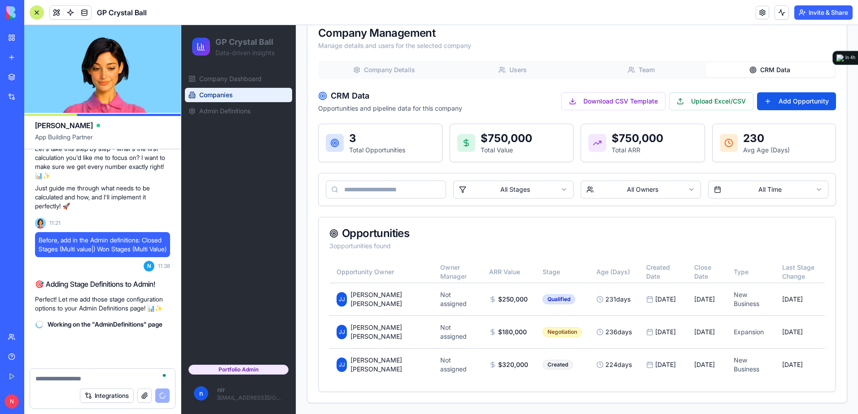
scroll to position [14301, 0]
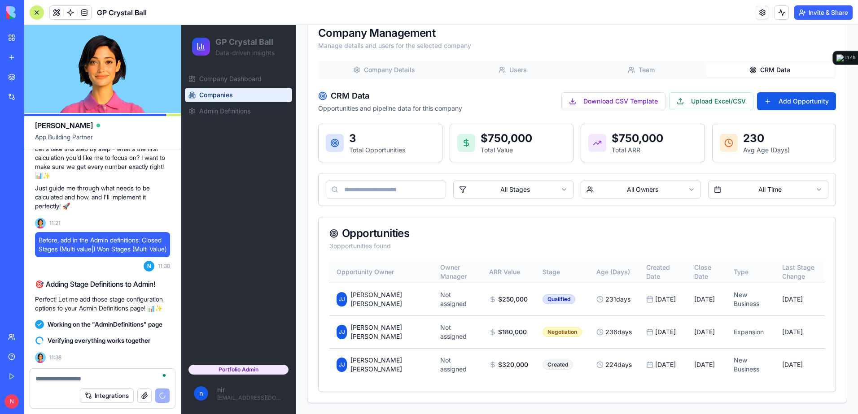
click at [343, 264] on th "Opportunity Owner" at bounding box center [381, 273] width 104 height 22
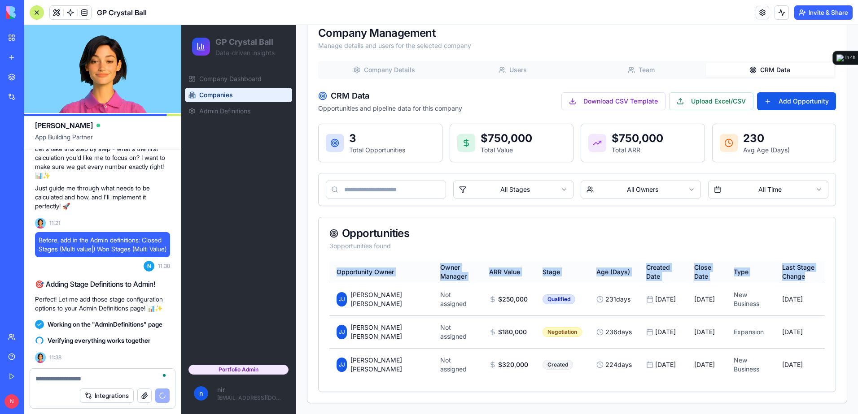
drag, startPoint x: 338, startPoint y: 268, endPoint x: 813, endPoint y: 279, distance: 475.2
click at [813, 279] on tr "Opportunity Owner Owner Manager ARR Value Stage Age (Days) Created Date Close D…" at bounding box center [576, 273] width 495 height 22
copy tr "Opportunity Owner Owner Manager ARR Value Stage Age (Days) Created Date Close D…"
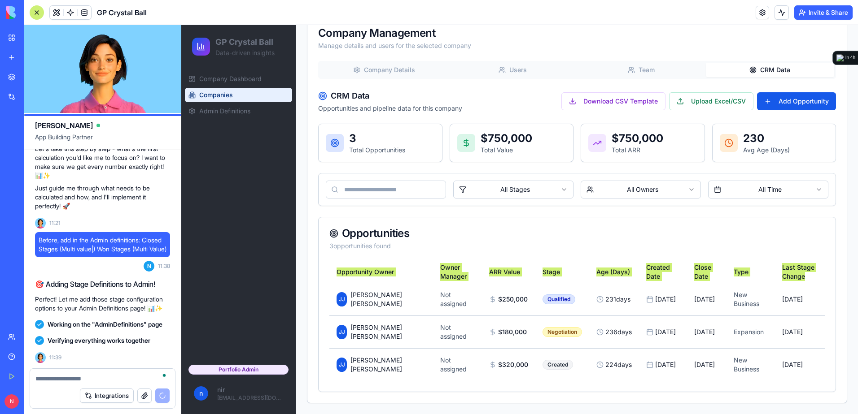
scroll to position [0, 0]
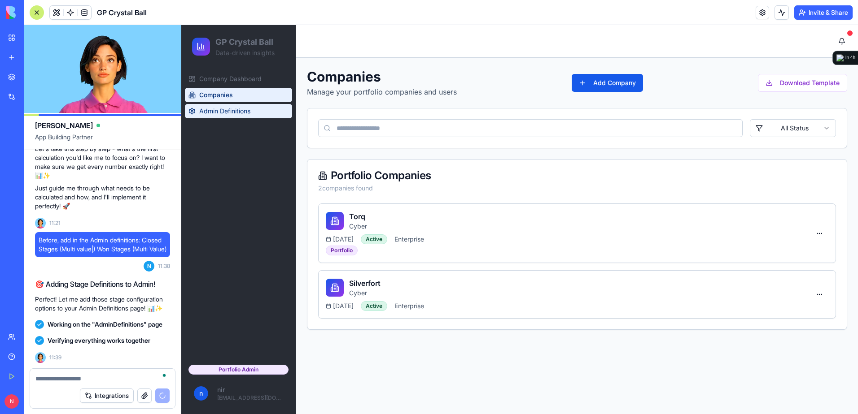
click at [227, 109] on span "Admin Definitions" at bounding box center [224, 111] width 51 height 9
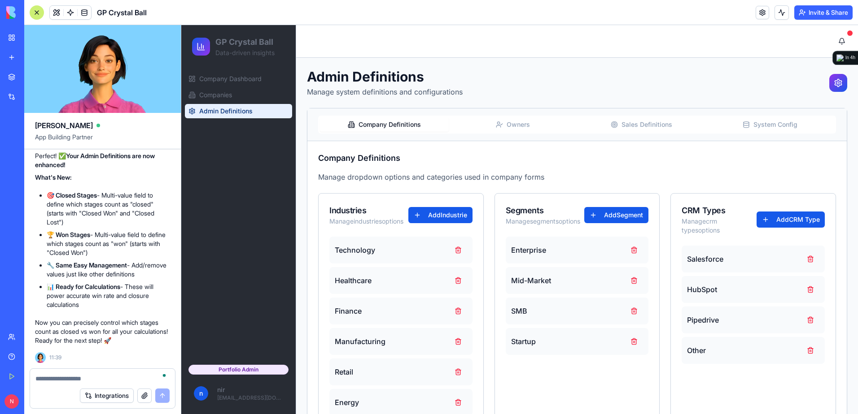
scroll to position [14466, 0]
click at [773, 126] on button "System Config" at bounding box center [770, 125] width 129 height 14
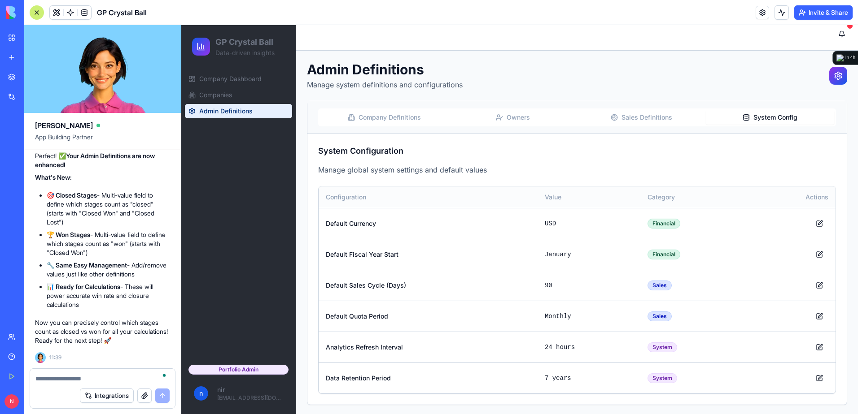
scroll to position [9, 0]
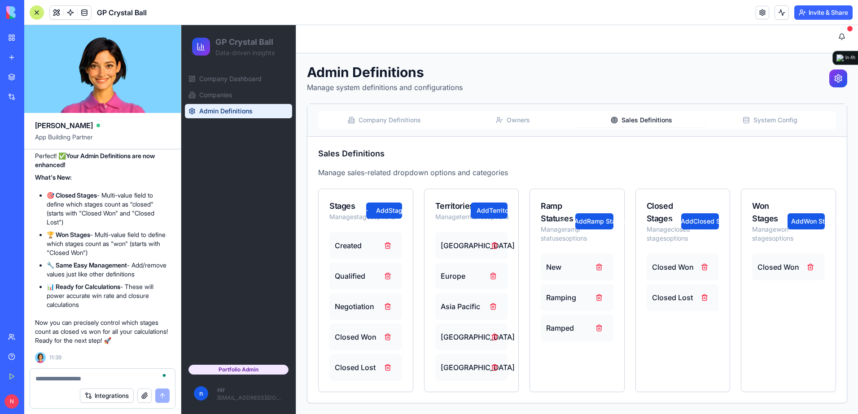
click at [658, 121] on button "Sales Definitions" at bounding box center [641, 120] width 129 height 14
click at [232, 94] on span "Companies" at bounding box center [215, 95] width 33 height 9
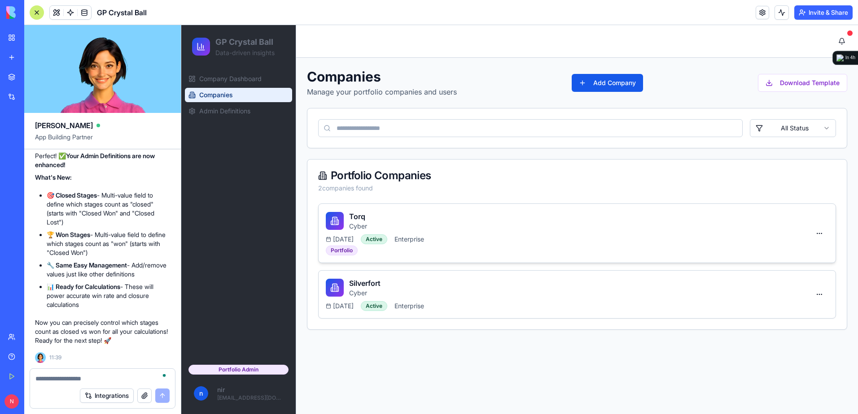
click at [476, 231] on div "Torq Cyber" at bounding box center [568, 221] width 484 height 20
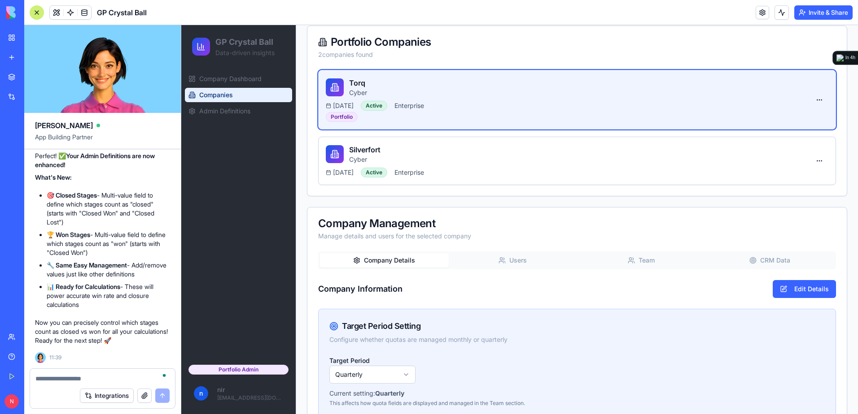
scroll to position [135, 0]
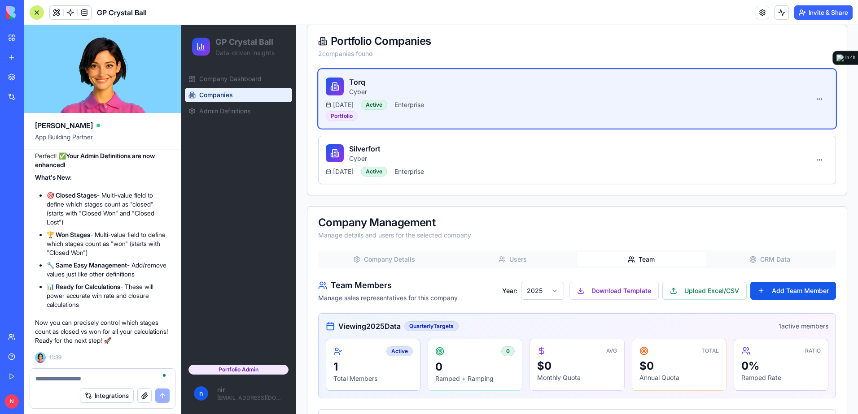
click at [645, 261] on button "Team" at bounding box center [641, 260] width 129 height 14
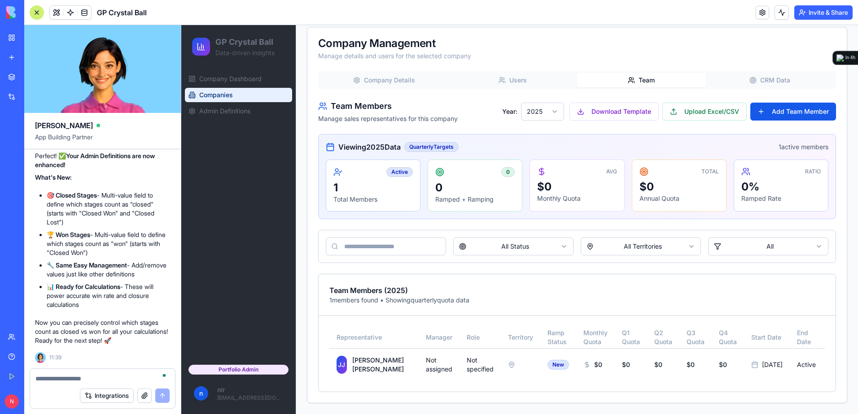
scroll to position [321, 0]
click at [691, 103] on button "Upload Excel/CSV" at bounding box center [704, 112] width 84 height 18
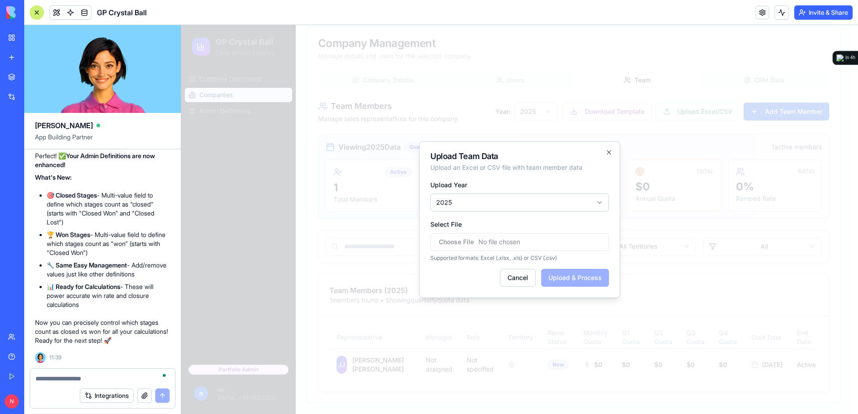
click at [549, 248] on input "Select File" at bounding box center [519, 242] width 179 height 18
type input "**********"
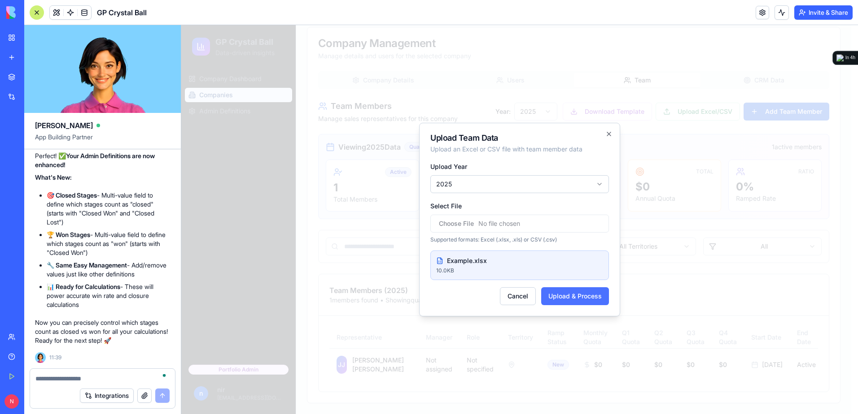
click at [560, 296] on button "Upload & Process" at bounding box center [575, 297] width 68 height 18
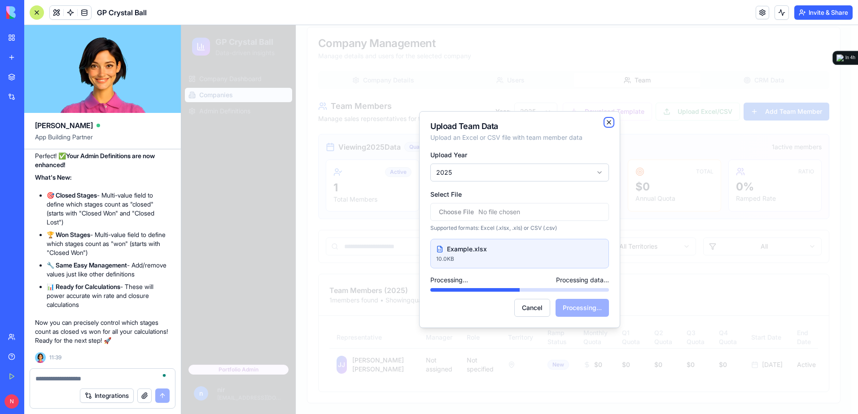
click at [607, 124] on icon "button" at bounding box center [608, 122] width 7 height 7
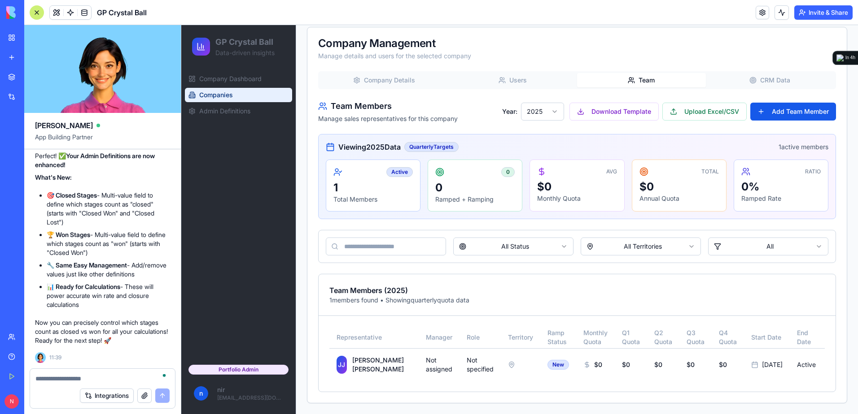
click at [753, 74] on button "CRM Data" at bounding box center [770, 80] width 129 height 14
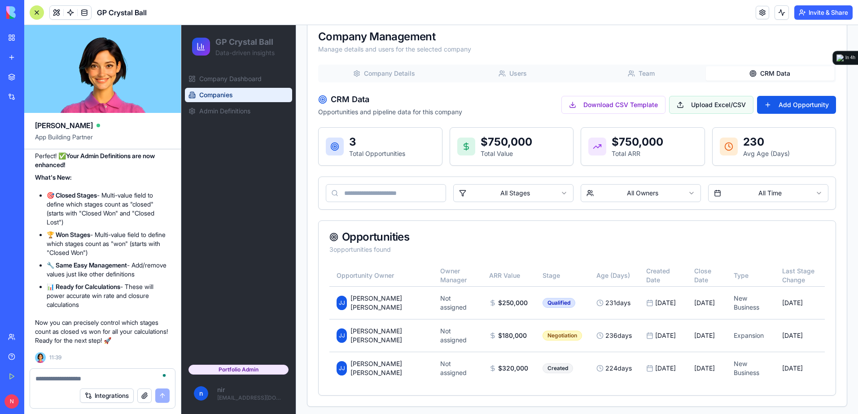
click at [675, 106] on button "Upload Excel/CSV" at bounding box center [711, 105] width 84 height 18
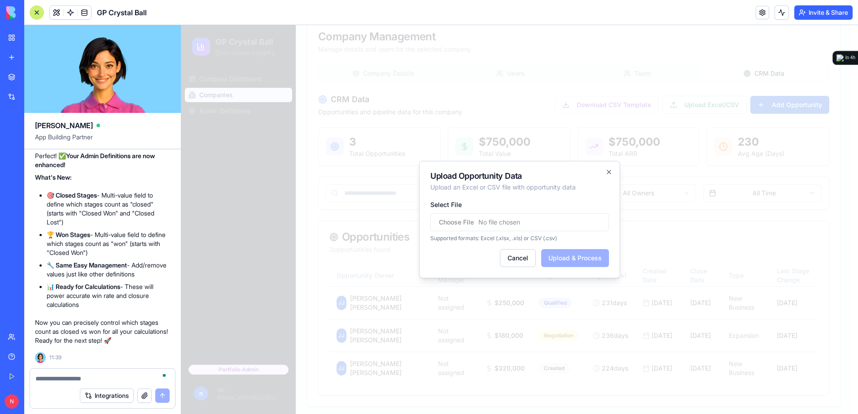
click at [549, 224] on input "Select File" at bounding box center [519, 223] width 179 height 18
type input "**********"
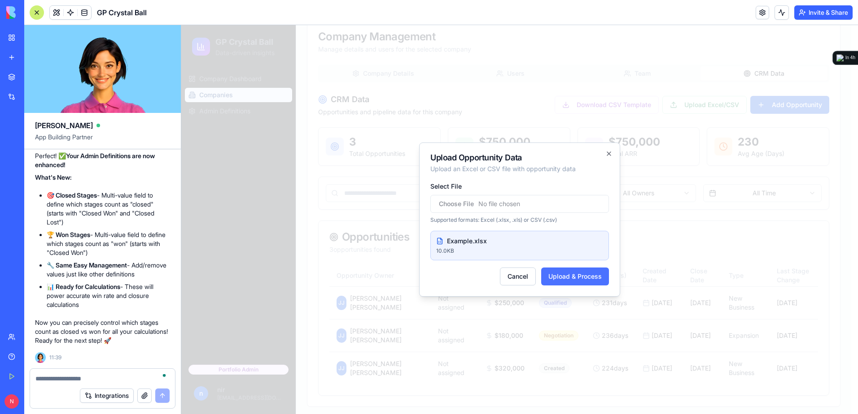
click at [561, 279] on button "Upload & Process" at bounding box center [575, 277] width 68 height 18
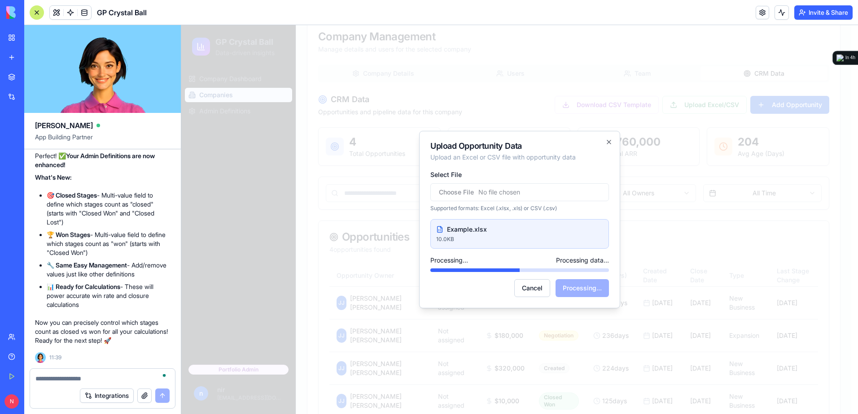
click at [107, 374] on div at bounding box center [102, 376] width 145 height 14
click at [105, 378] on textarea "To enrich screen reader interactions, please activate Accessibility in Grammarl…" at bounding box center [102, 379] width 134 height 9
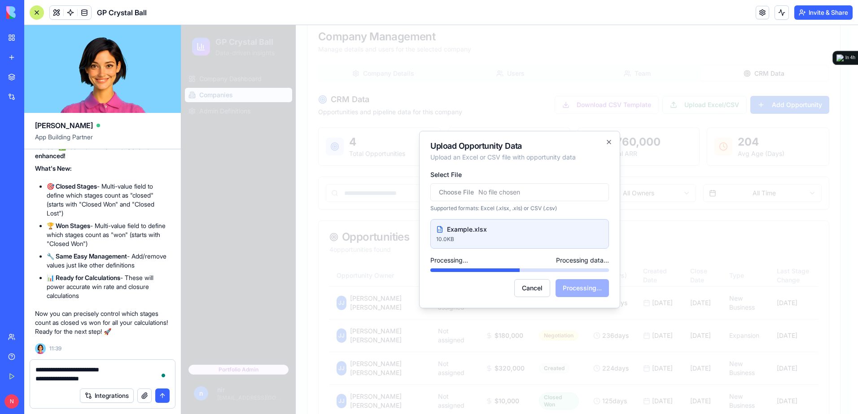
type textarea "**********"
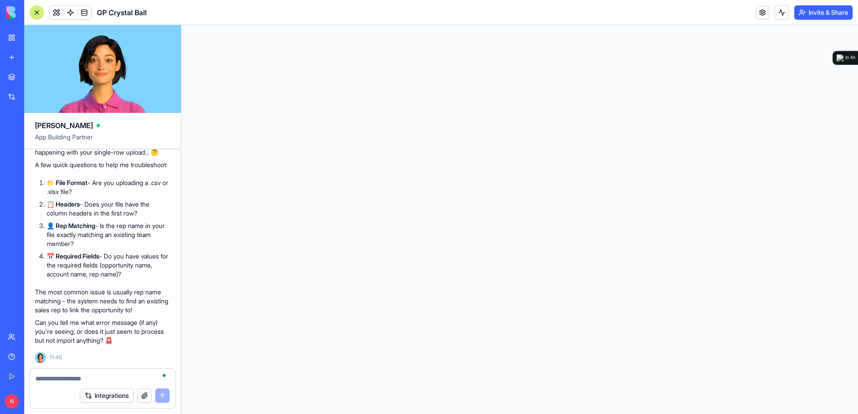
scroll to position [0, 0]
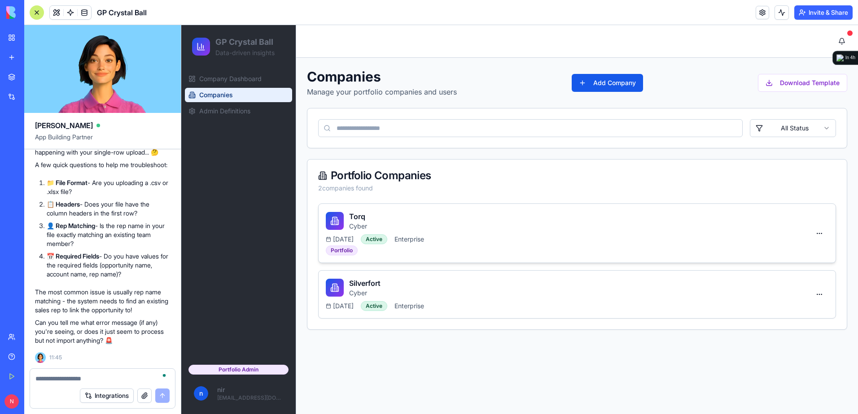
click at [415, 217] on div "Torq Cyber" at bounding box center [568, 221] width 484 height 20
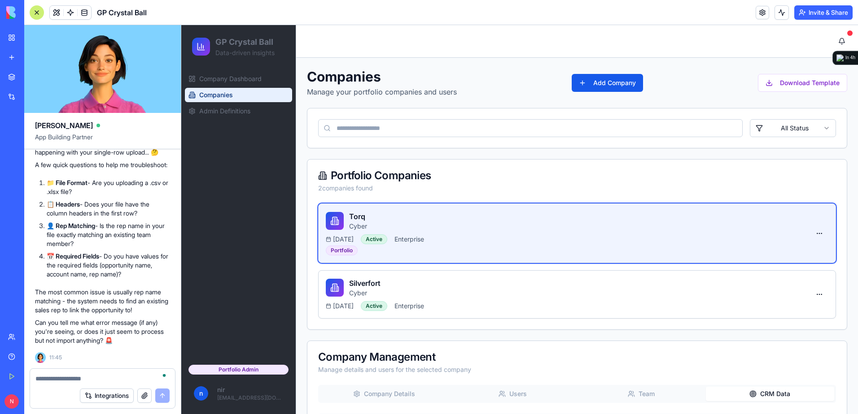
click at [763, 399] on button "CRM Data" at bounding box center [770, 394] width 129 height 14
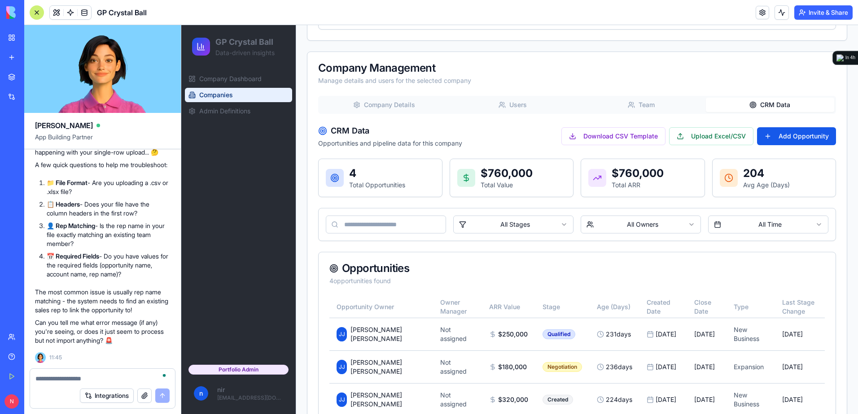
scroll to position [312, 0]
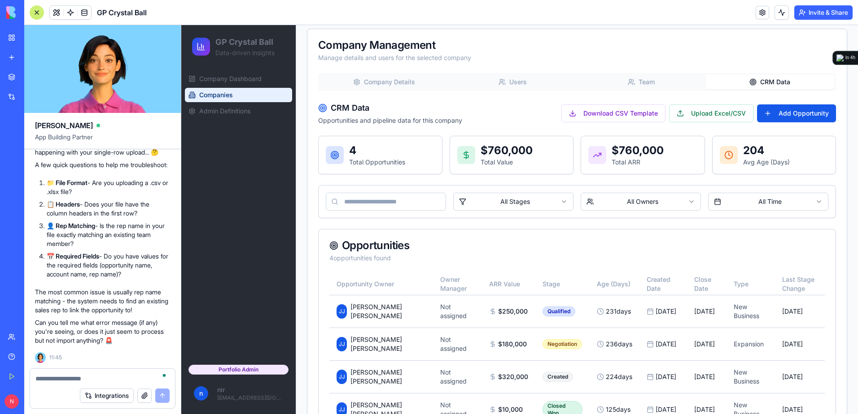
click at [135, 374] on div at bounding box center [102, 376] width 145 height 14
click at [137, 376] on textarea "To enrich screen reader interactions, please activate Accessibility in Grammarl…" at bounding box center [102, 379] width 134 height 9
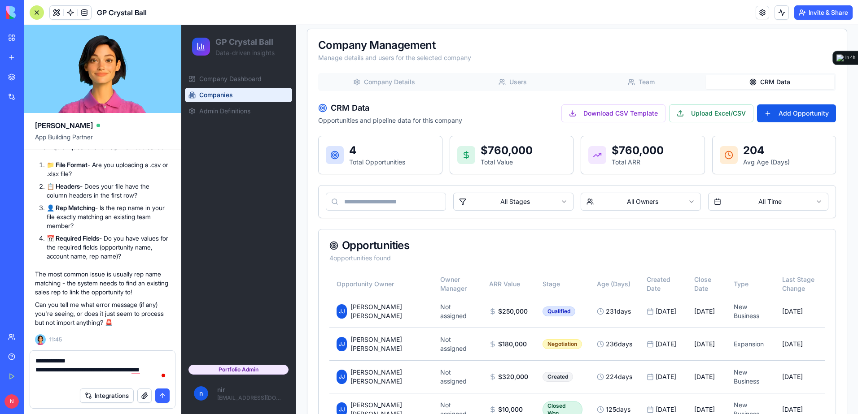
type textarea "**********"
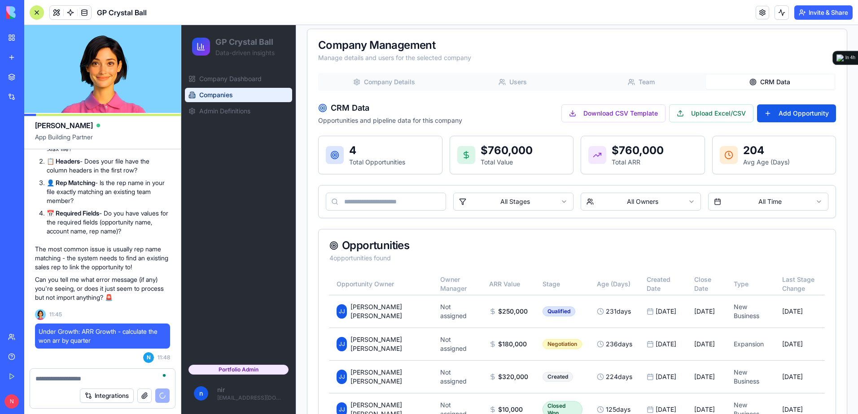
click at [136, 377] on textarea "To enrich screen reader interactions, please activate Accessibility in Grammarl…" at bounding box center [102, 379] width 134 height 9
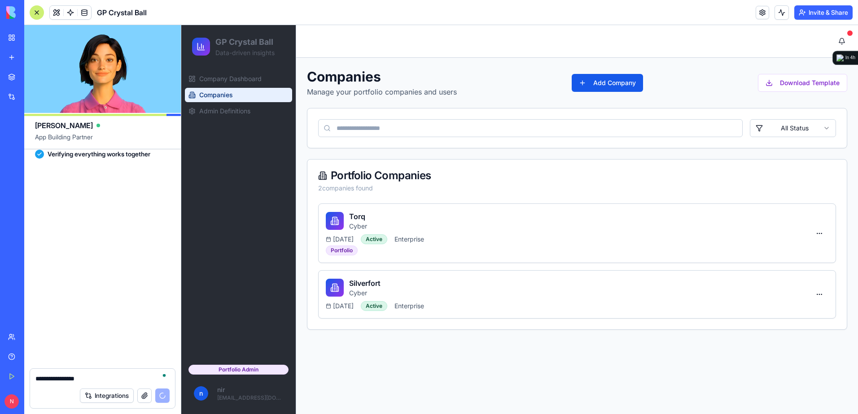
scroll to position [15201, 0]
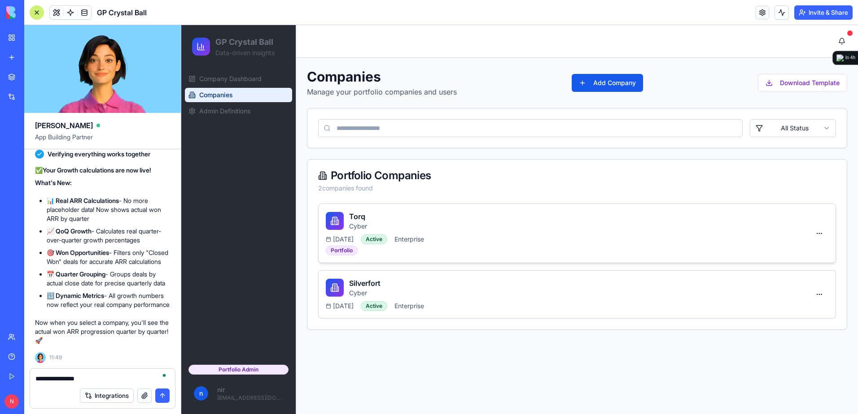
click at [589, 224] on div "Torq Cyber" at bounding box center [568, 221] width 484 height 20
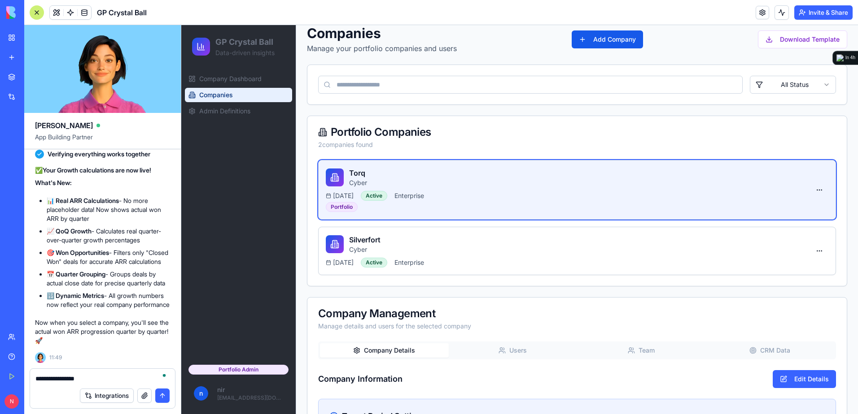
scroll to position [0, 0]
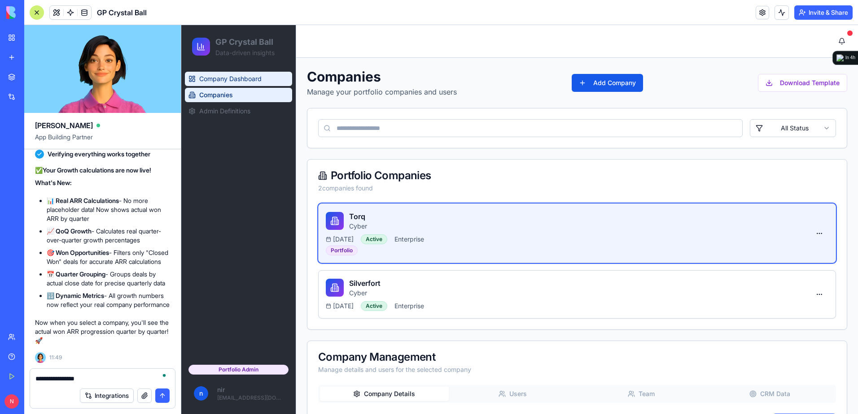
click at [256, 82] on span "Company Dashboard" at bounding box center [230, 78] width 62 height 9
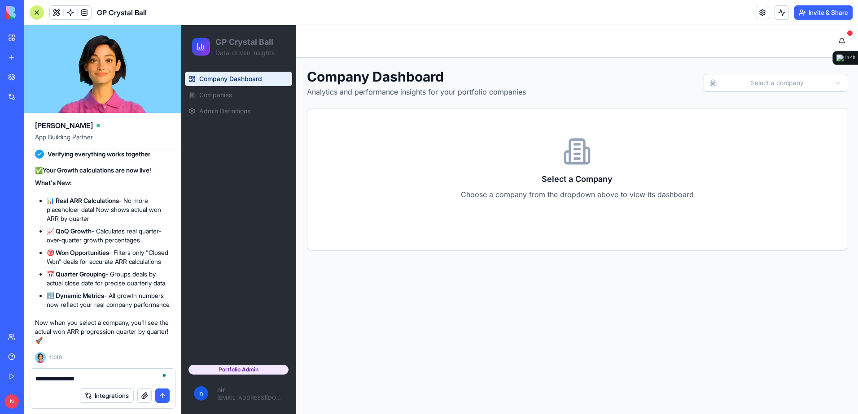
click at [127, 379] on textarea "**********" at bounding box center [102, 379] width 134 height 9
click at [745, 90] on html "GP Crystal Ball Data-driven insights Company Dashboard Companies Admin Definiti…" at bounding box center [519, 219] width 676 height 389
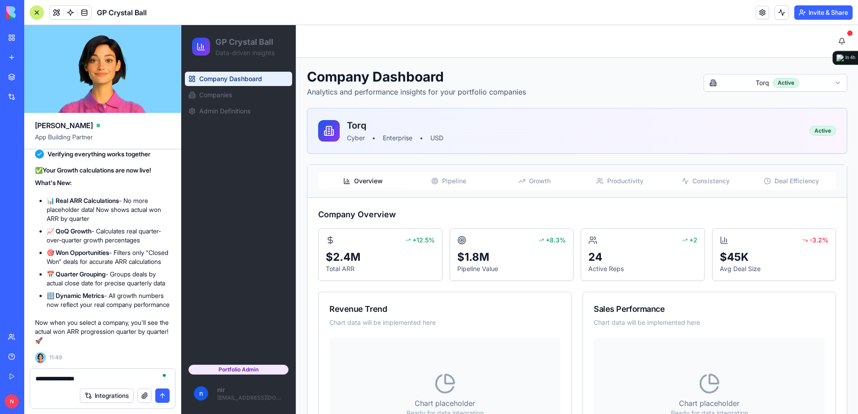
click at [524, 182] on button "Growth" at bounding box center [534, 181] width 86 height 14
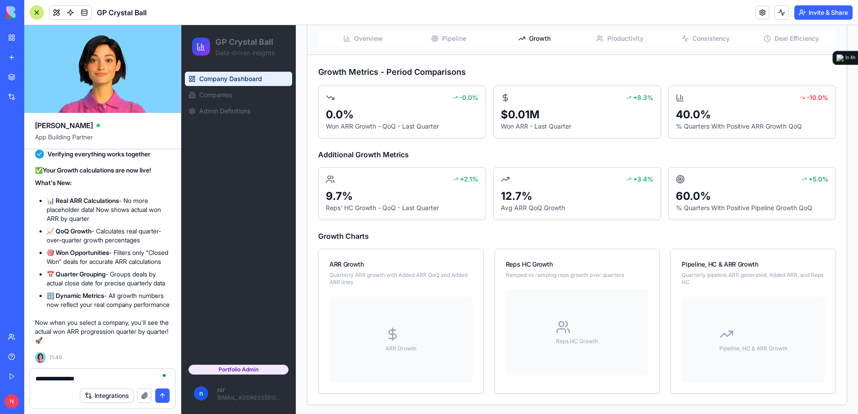
scroll to position [144, 0]
drag, startPoint x: 135, startPoint y: 380, endPoint x: 35, endPoint y: 383, distance: 100.1
click at [35, 383] on div "**********" at bounding box center [102, 376] width 145 height 14
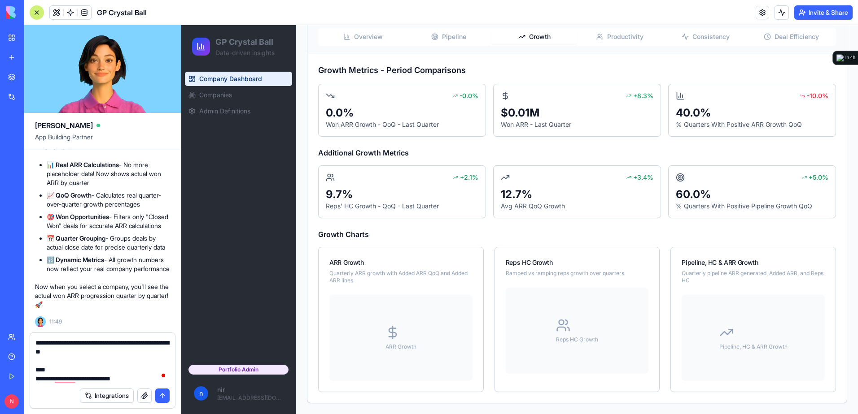
type textarea "**********"
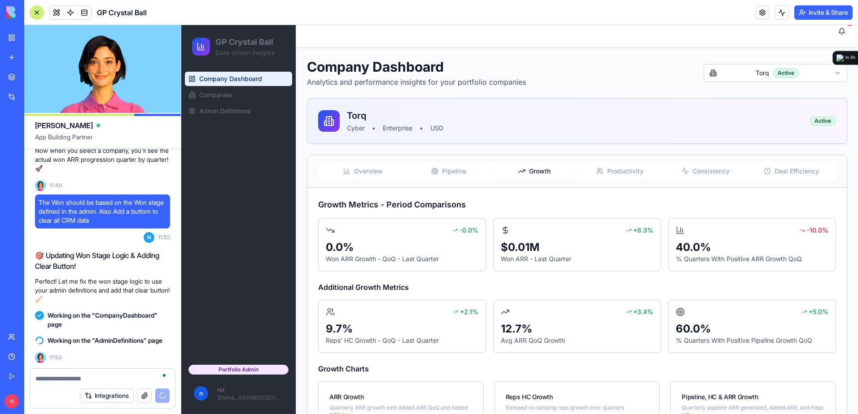
scroll to position [0, 0]
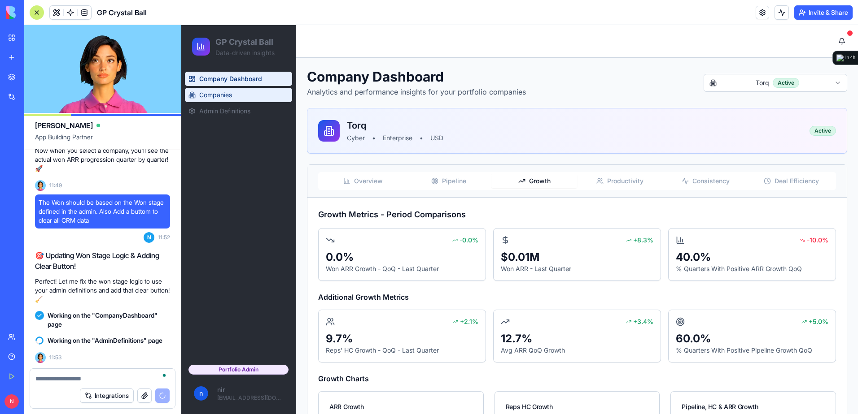
click at [213, 98] on span "Companies" at bounding box center [215, 95] width 33 height 9
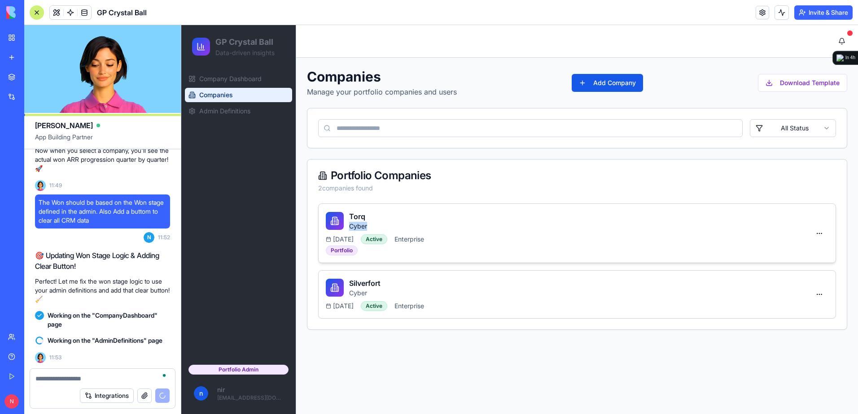
click at [524, 222] on div "Torq Cyber" at bounding box center [568, 221] width 484 height 20
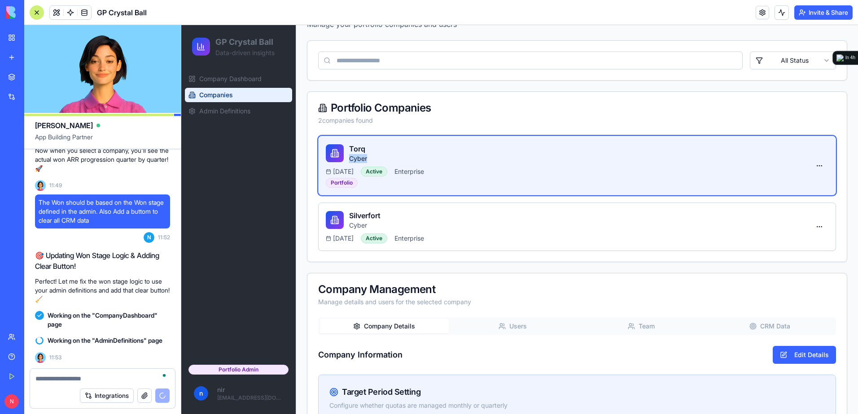
scroll to position [179, 0]
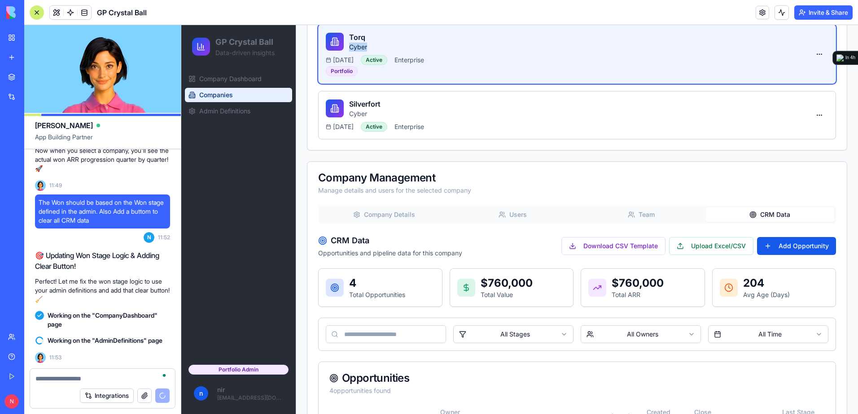
click at [764, 219] on button "CRM Data" at bounding box center [770, 215] width 129 height 14
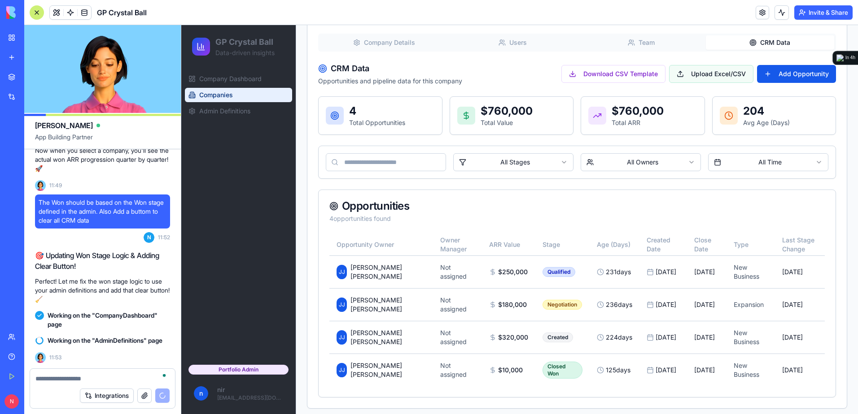
scroll to position [357, 0]
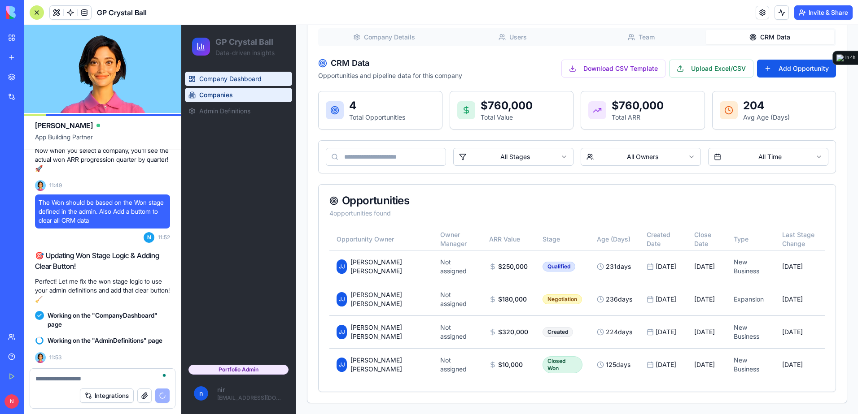
click at [250, 78] on span "Company Dashboard" at bounding box center [230, 78] width 62 height 9
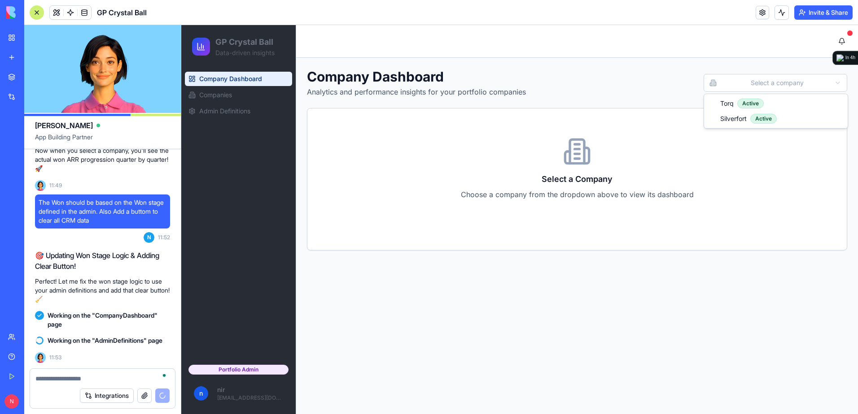
click at [790, 84] on html "GP Crystal Ball Data-driven insights Company Dashboard Companies Admin Definiti…" at bounding box center [519, 219] width 676 height 389
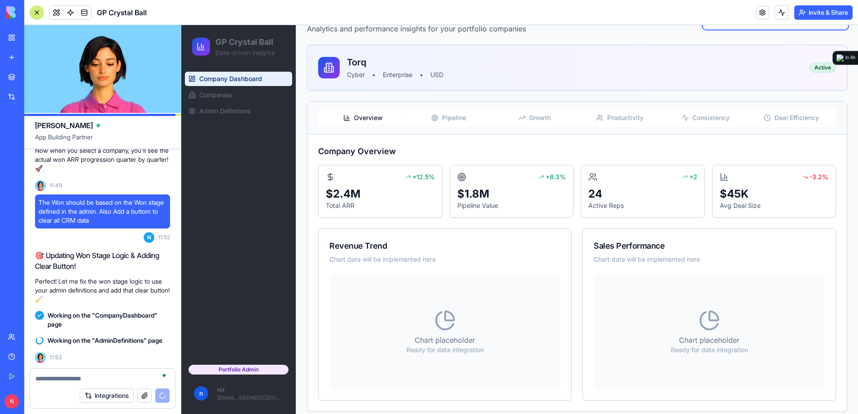
scroll to position [72, 0]
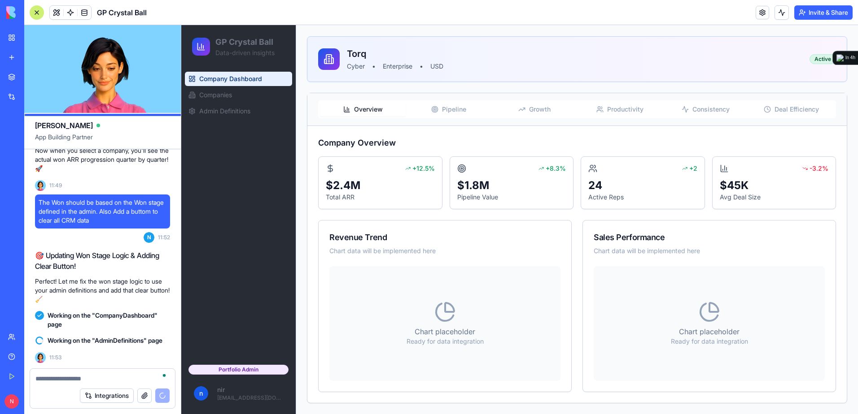
click at [547, 104] on button "Growth" at bounding box center [534, 109] width 86 height 14
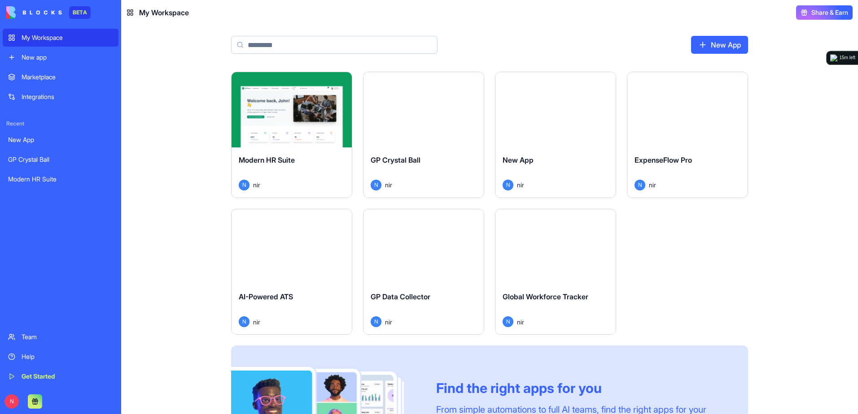
click at [279, 118] on button "Launch" at bounding box center [291, 110] width 67 height 18
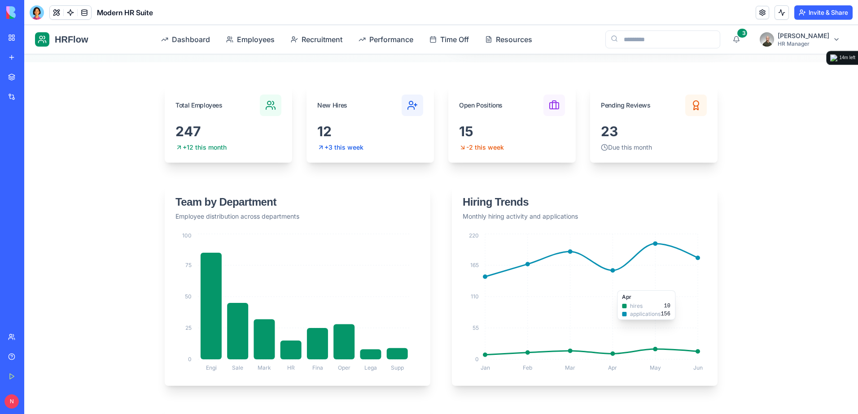
scroll to position [224, 0]
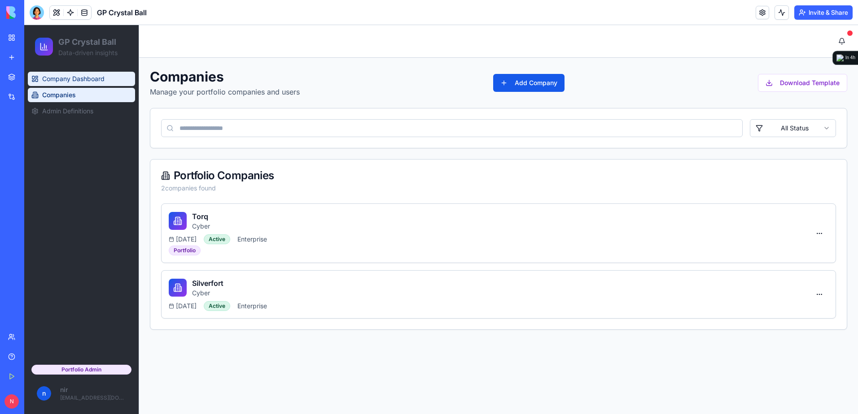
click at [83, 82] on span "Company Dashboard" at bounding box center [73, 78] width 62 height 9
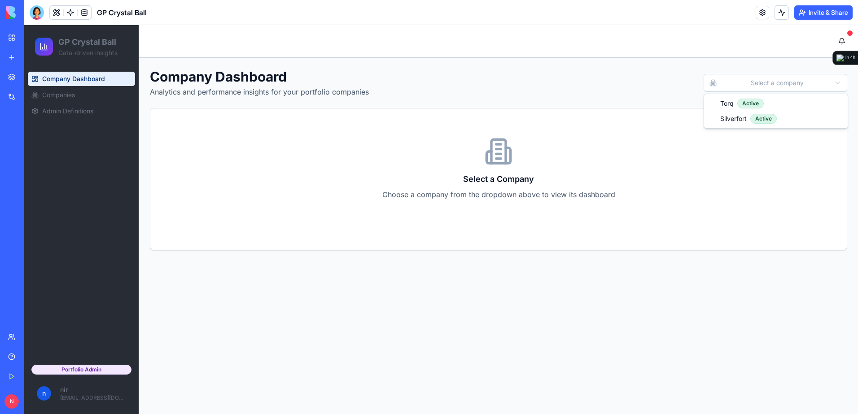
click at [765, 87] on html "GP Crystal Ball Data-driven insights Company Dashboard Companies Admin Definiti…" at bounding box center [440, 219] width 833 height 389
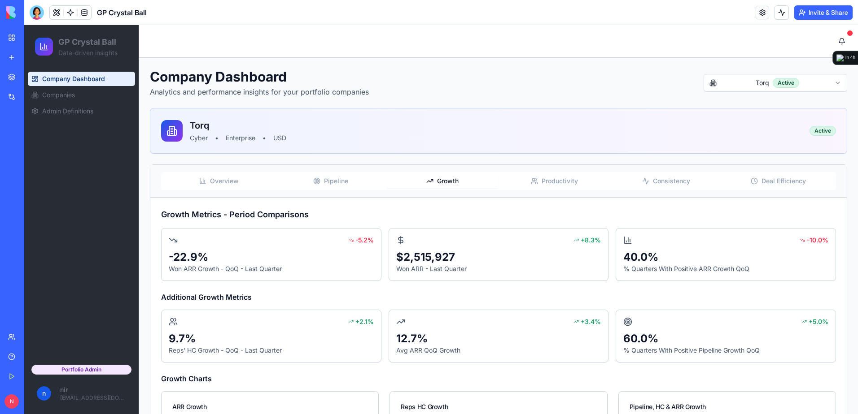
click at [452, 181] on span "Growth" at bounding box center [448, 181] width 22 height 9
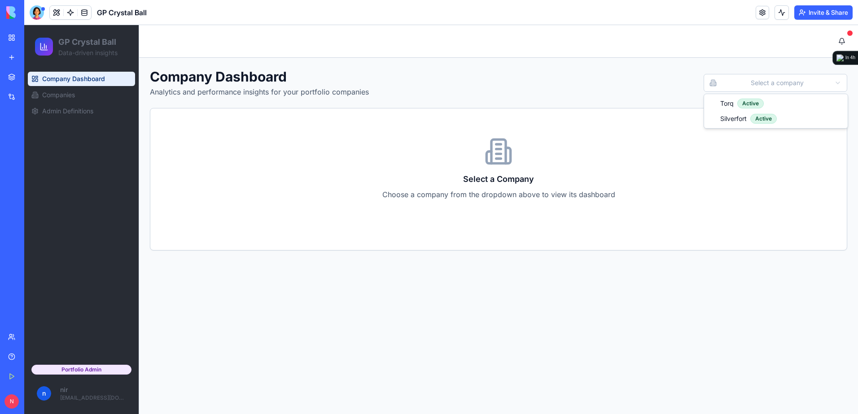
click at [763, 89] on html "GP Crystal Ball Data-driven insights Company Dashboard Companies Admin Definiti…" at bounding box center [440, 219] width 833 height 389
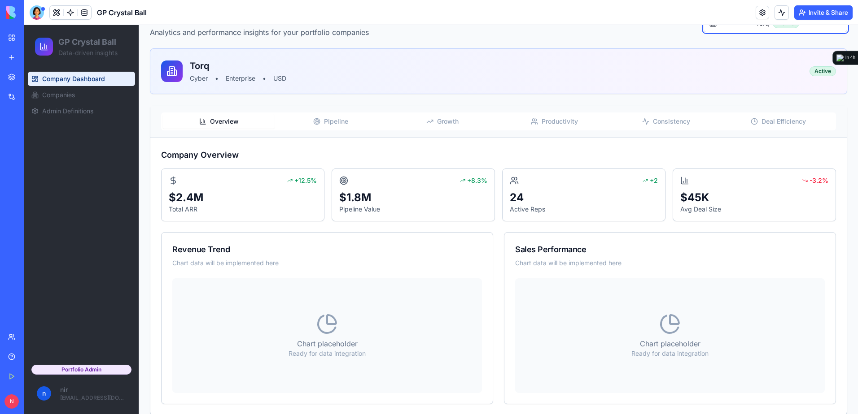
scroll to position [27, 0]
